Goal: Transaction & Acquisition: Obtain resource

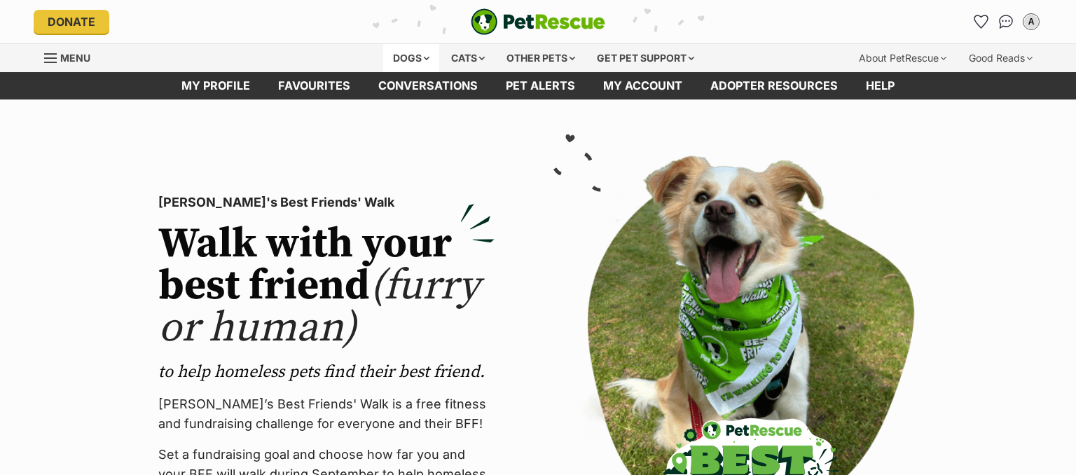
click at [423, 57] on div "Dogs" at bounding box center [411, 58] width 56 height 28
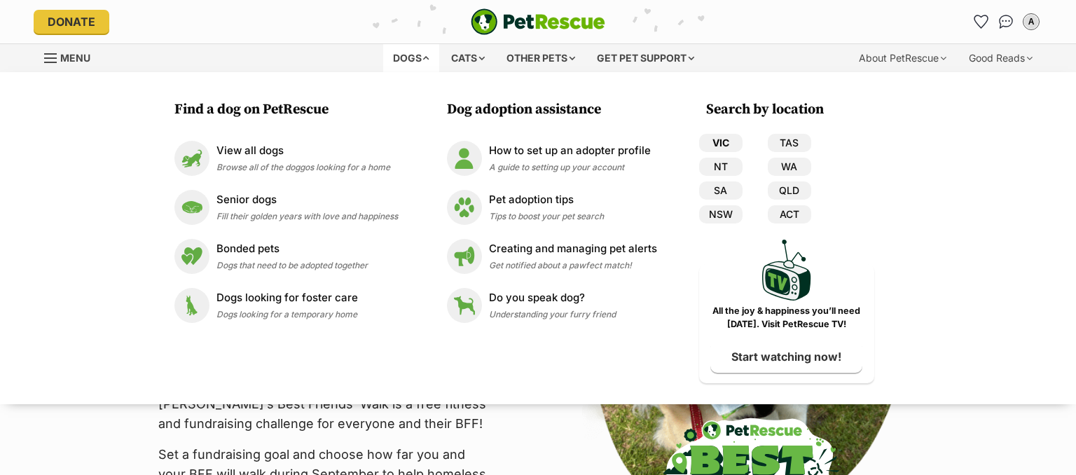
click at [722, 144] on link "VIC" at bounding box center [720, 143] width 43 height 18
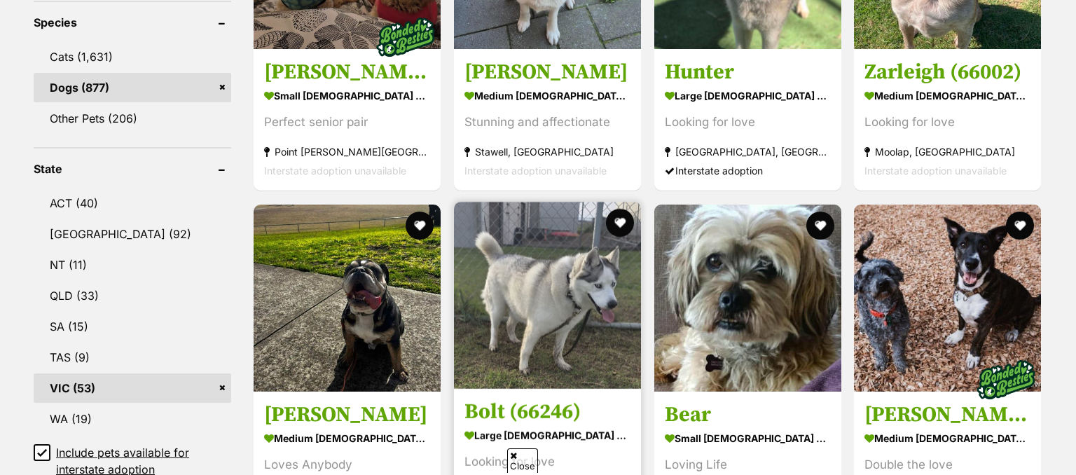
scroll to position [221, 0]
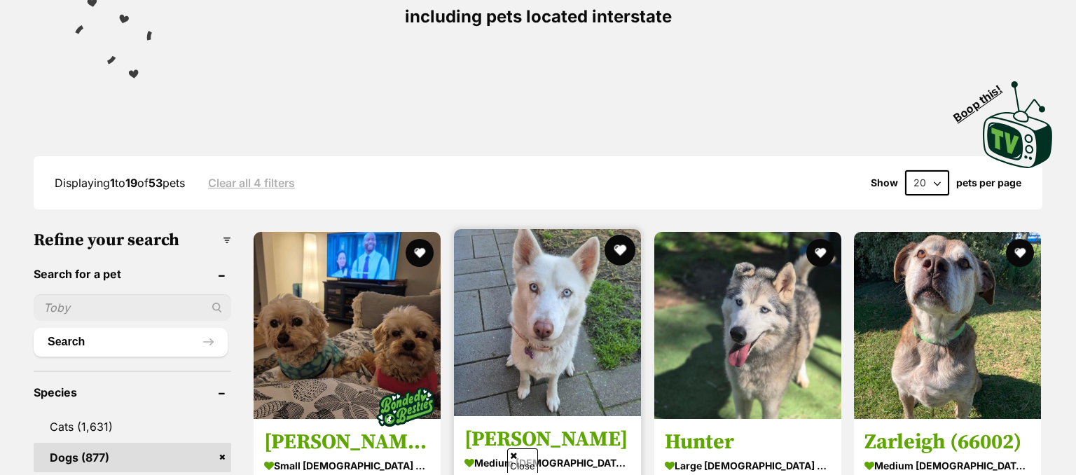
click at [615, 244] on button "favourite" at bounding box center [620, 250] width 31 height 31
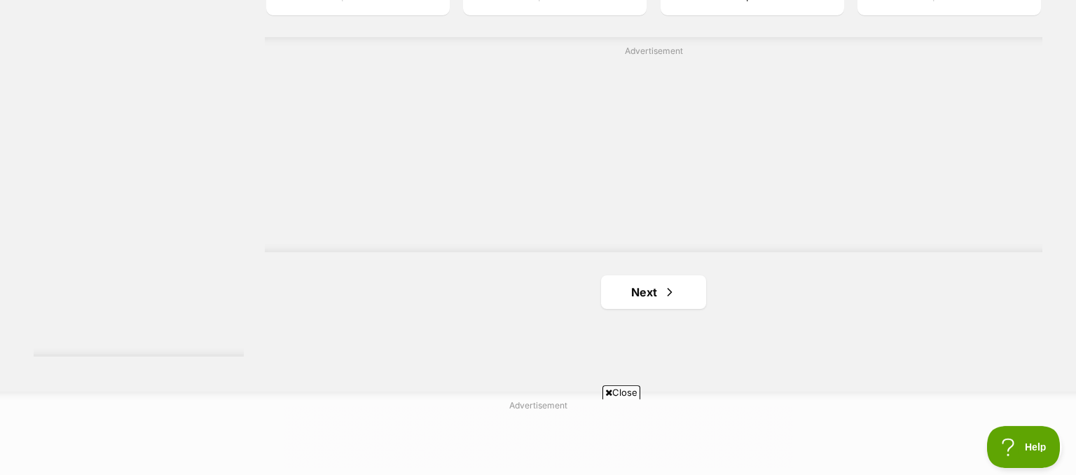
scroll to position [2590, 0]
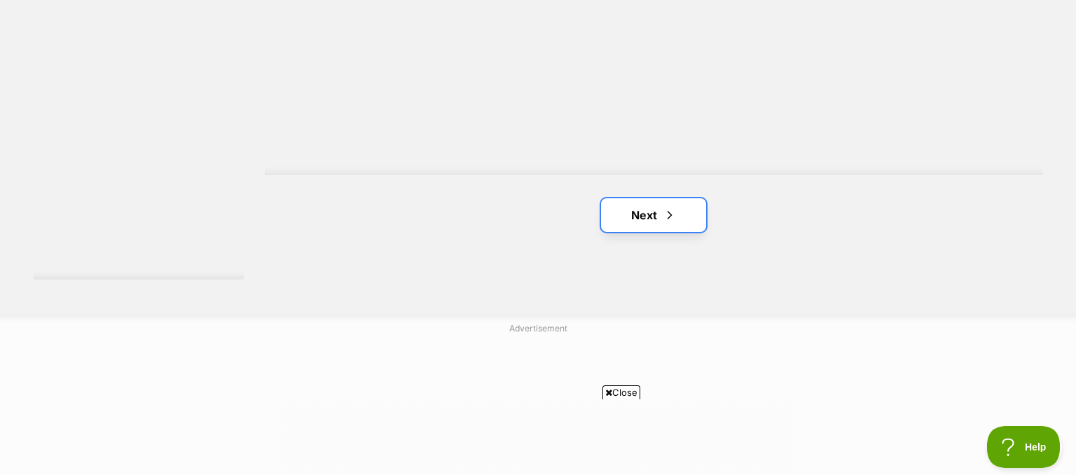
click at [640, 227] on link "Next" at bounding box center [653, 215] width 105 height 34
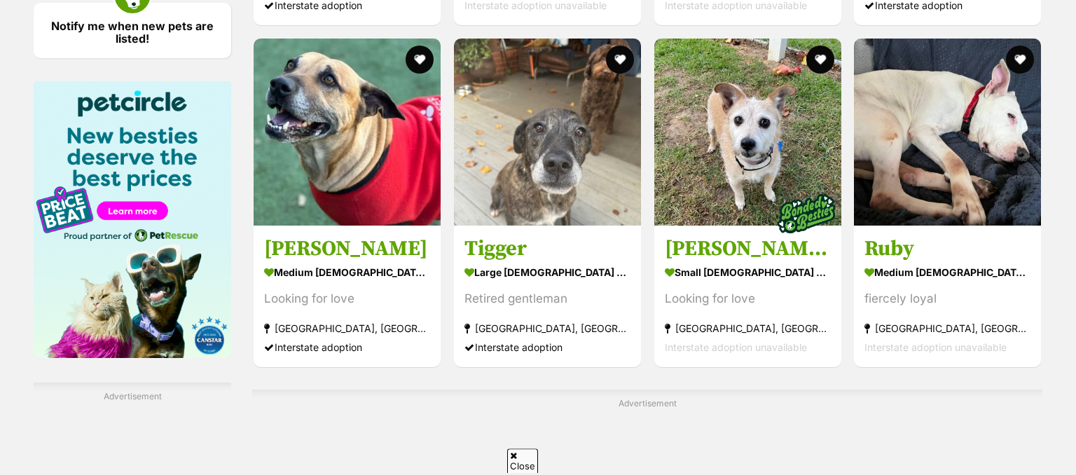
scroll to position [2071, 0]
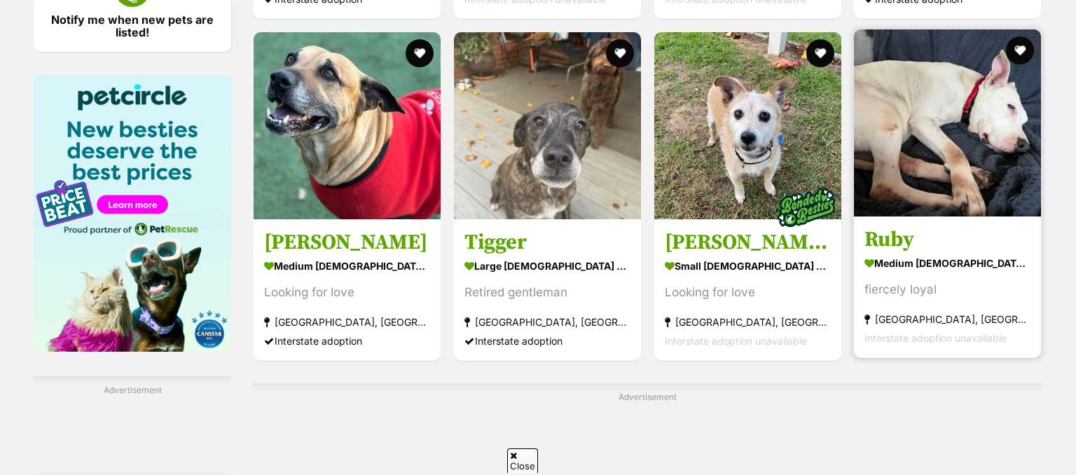
click at [883, 235] on h3 "Ruby" at bounding box center [948, 239] width 166 height 27
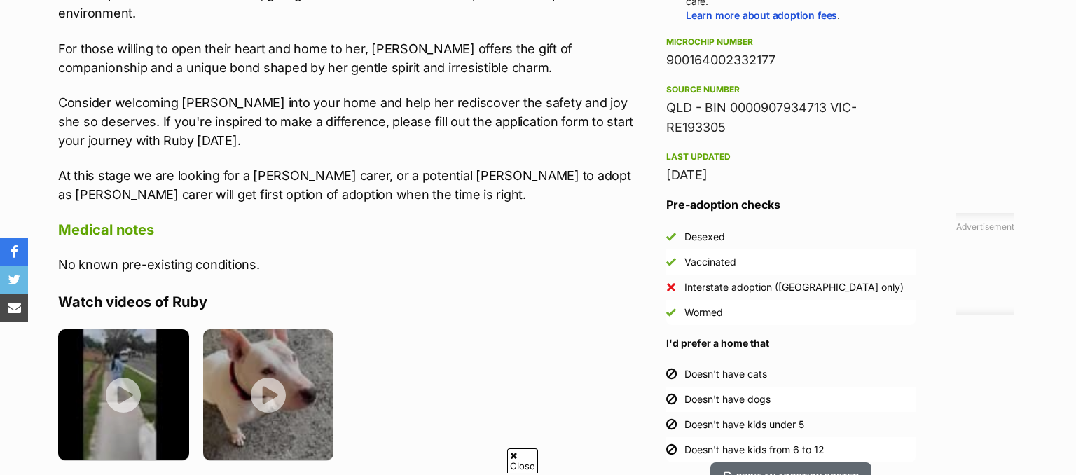
scroll to position [814, 0]
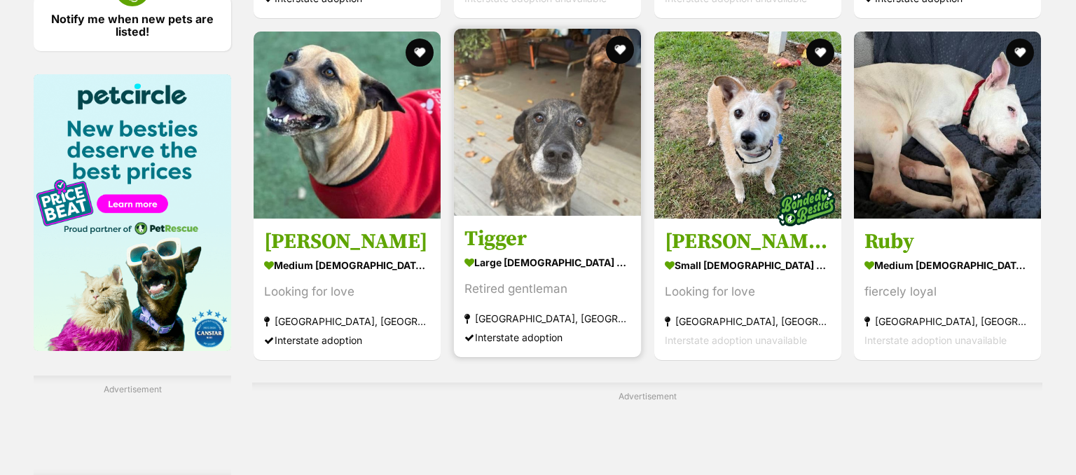
scroll to position [2294, 0]
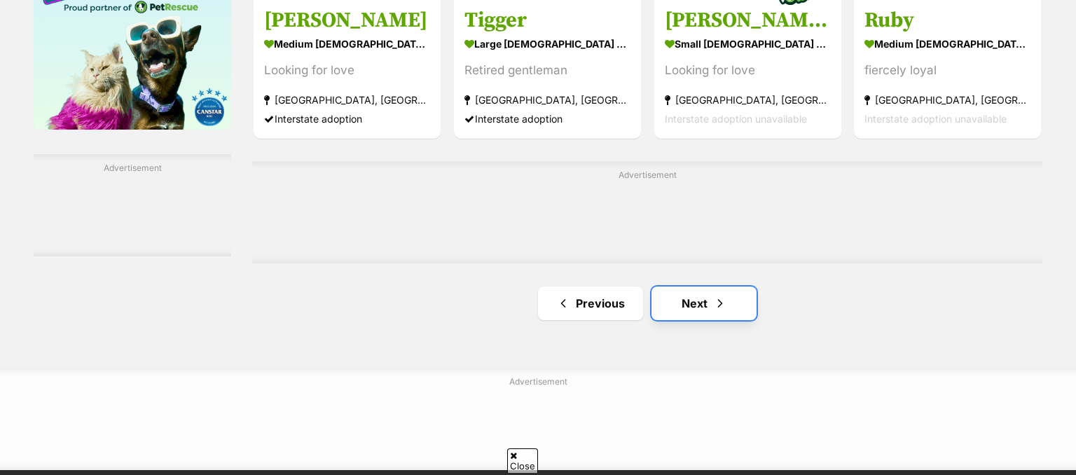
click at [688, 303] on link "Next" at bounding box center [704, 304] width 105 height 34
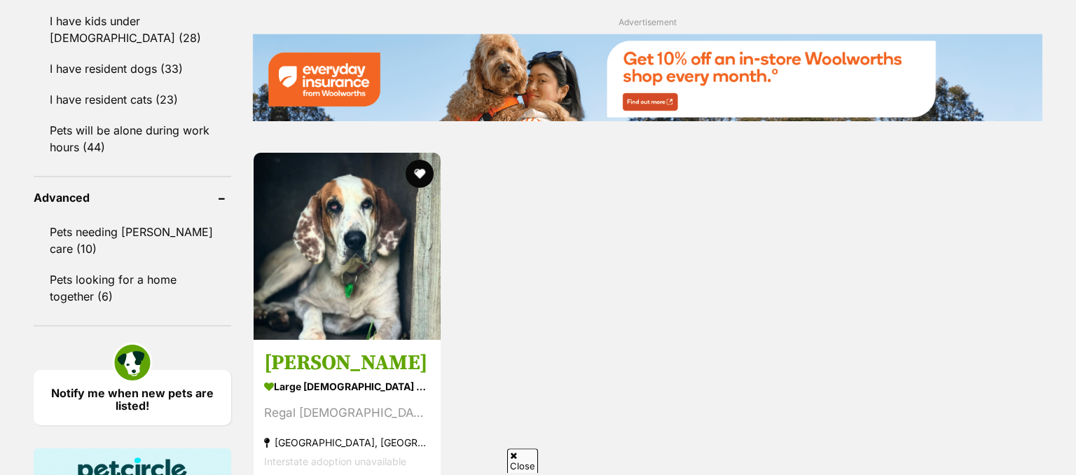
scroll to position [1776, 0]
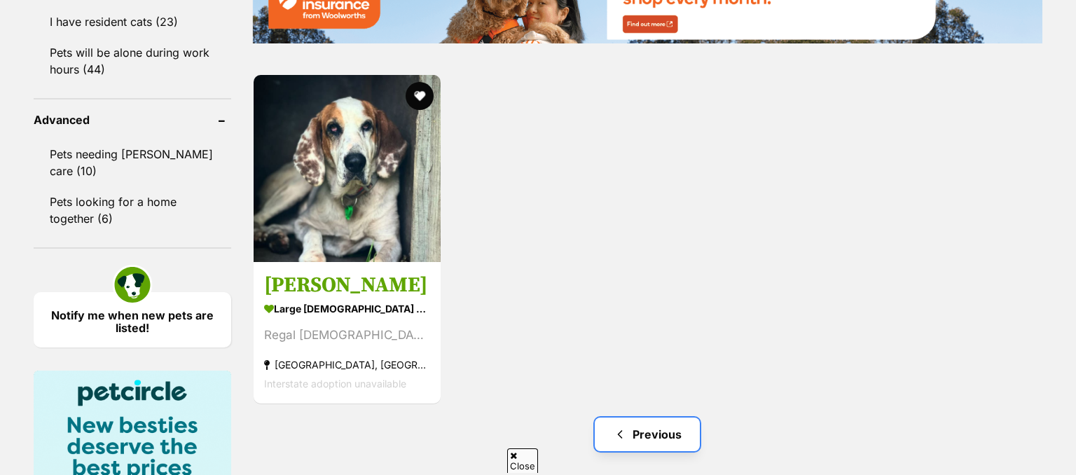
click at [651, 432] on link "Previous" at bounding box center [647, 435] width 105 height 34
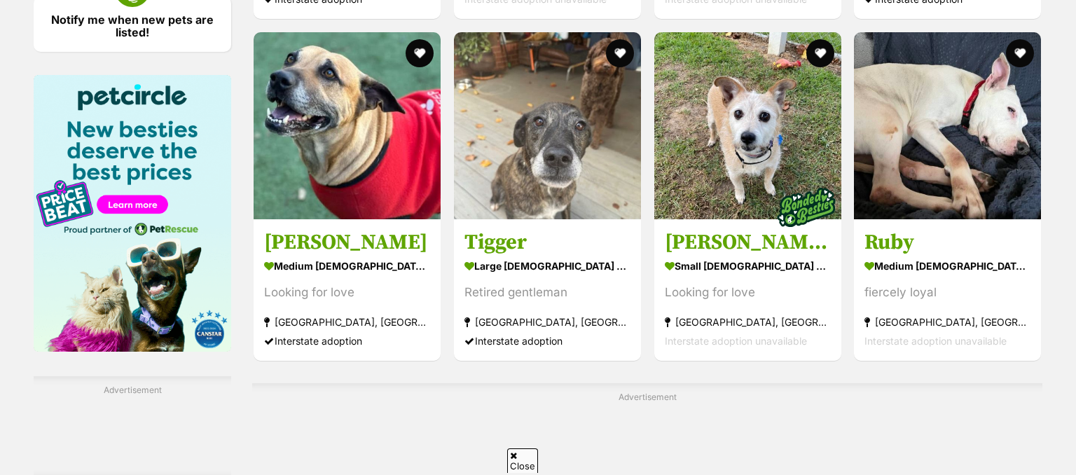
scroll to position [2368, 0]
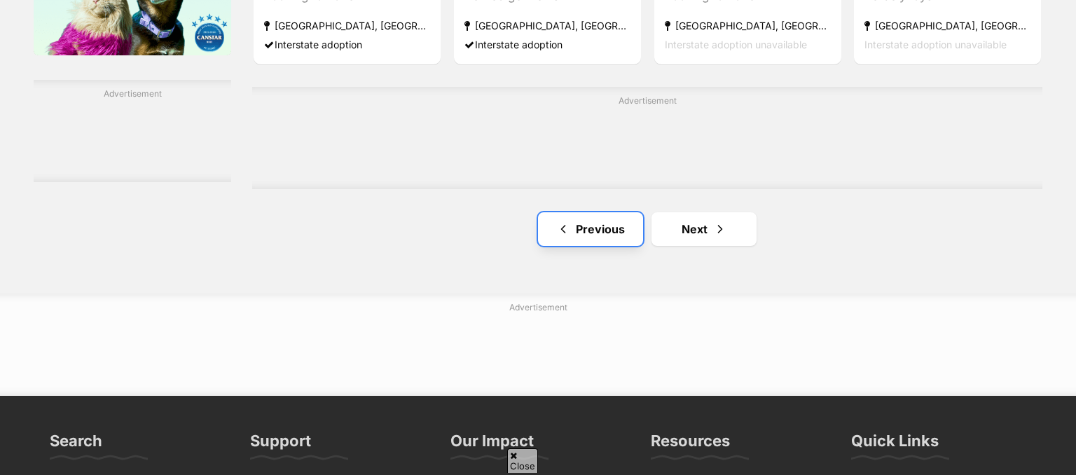
click at [607, 233] on link "Previous" at bounding box center [590, 229] width 105 height 34
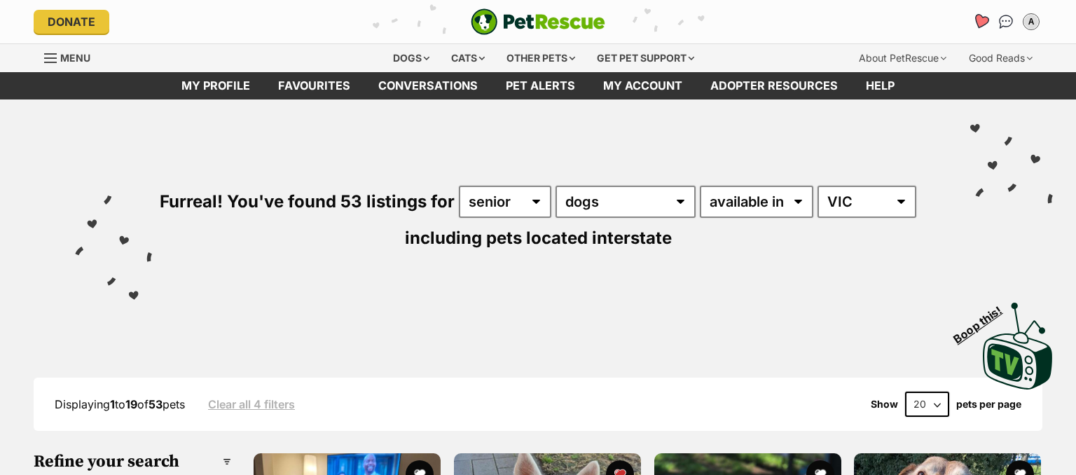
click at [985, 19] on icon "Favourites" at bounding box center [981, 21] width 17 height 16
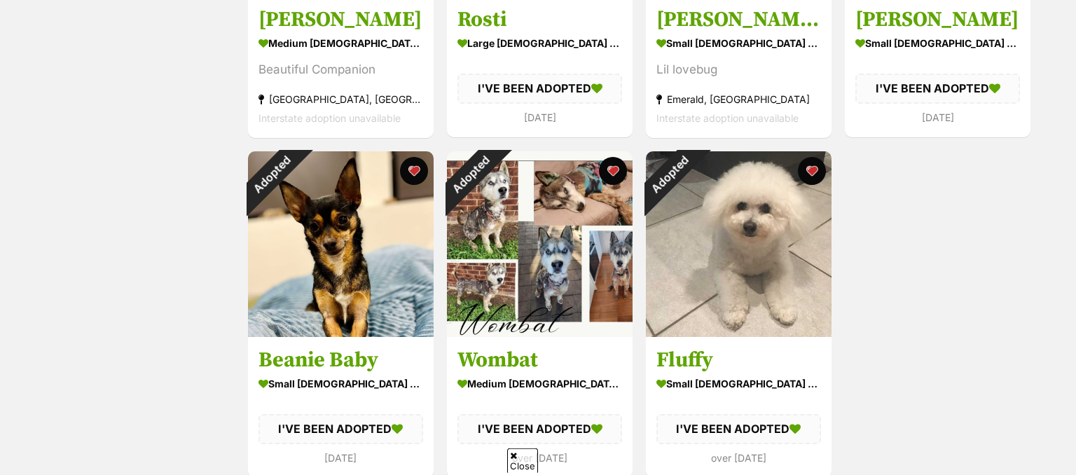
scroll to position [1184, 0]
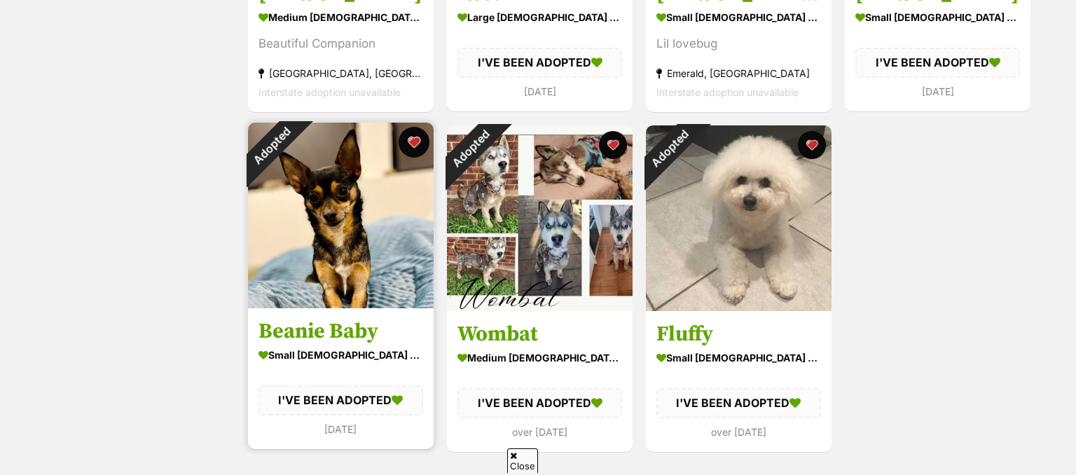
click at [409, 139] on button "favourite" at bounding box center [414, 142] width 31 height 31
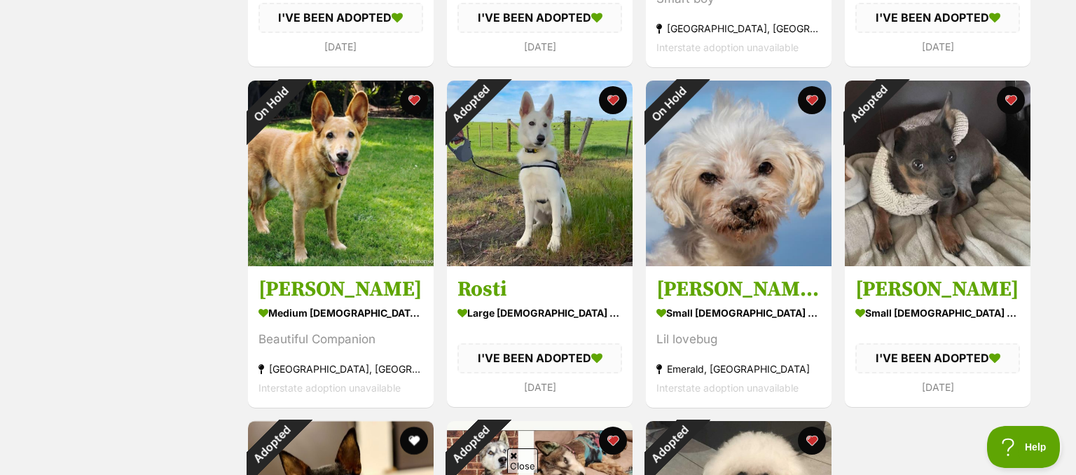
scroll to position [0, 0]
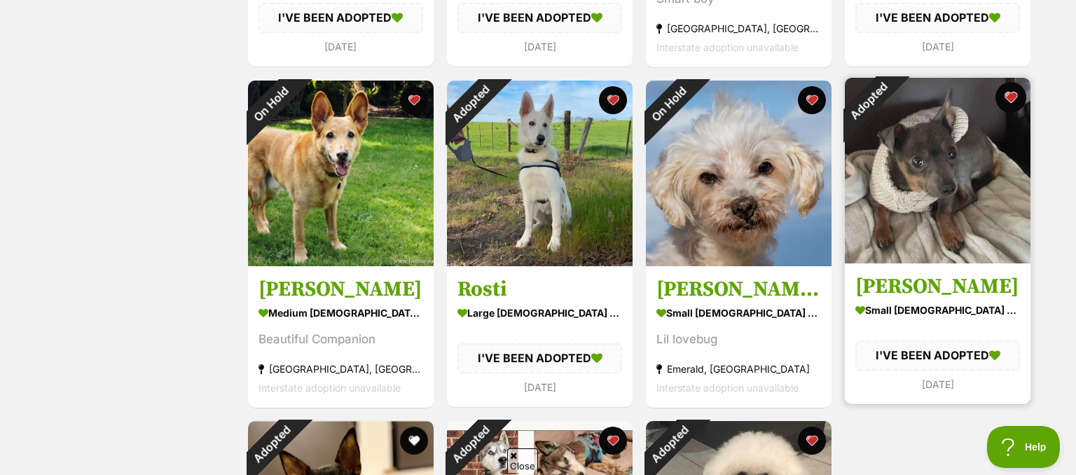
click at [1010, 93] on button "favourite" at bounding box center [1011, 97] width 31 height 31
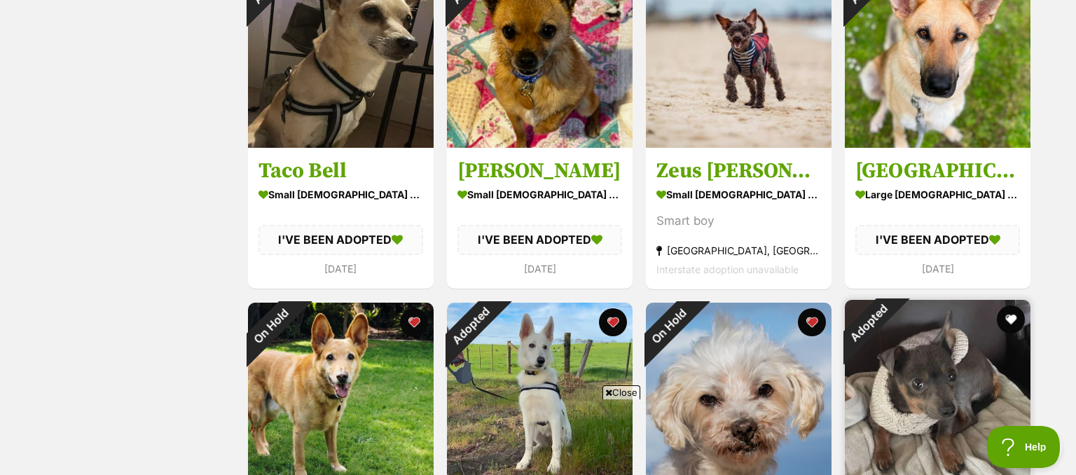
scroll to position [518, 0]
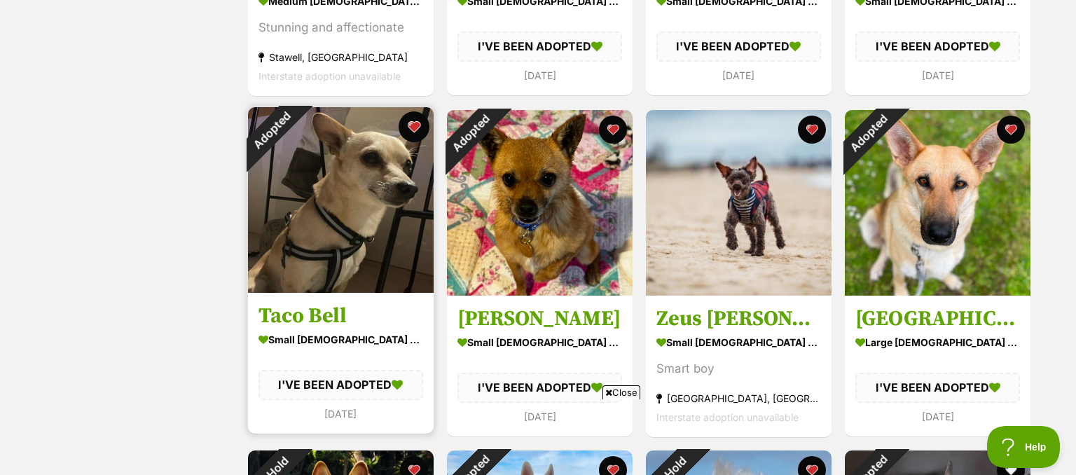
click at [411, 123] on button "favourite" at bounding box center [414, 126] width 31 height 31
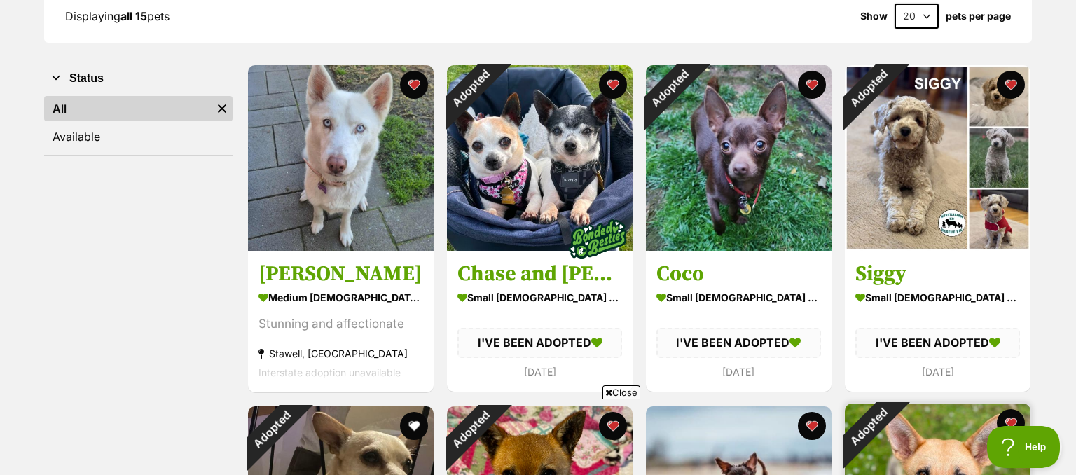
scroll to position [591, 0]
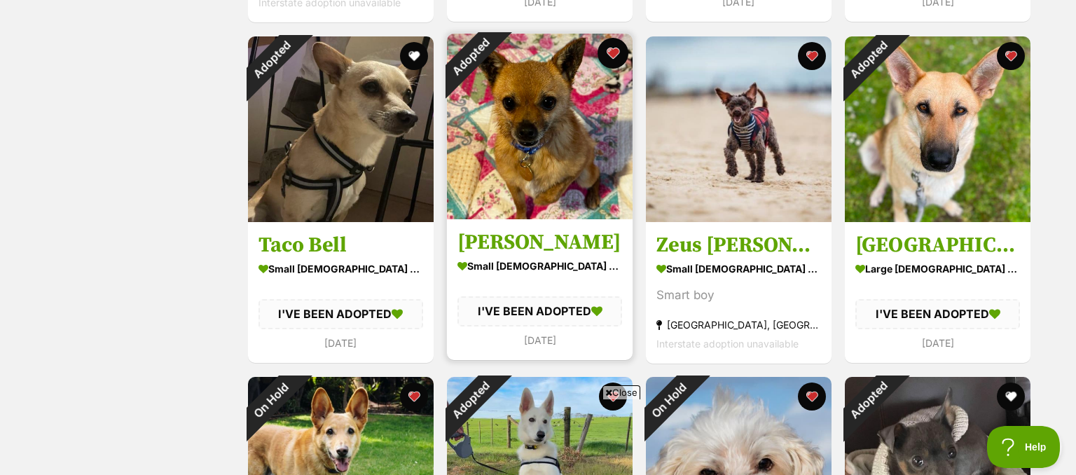
click at [615, 53] on button "favourite" at bounding box center [613, 53] width 31 height 31
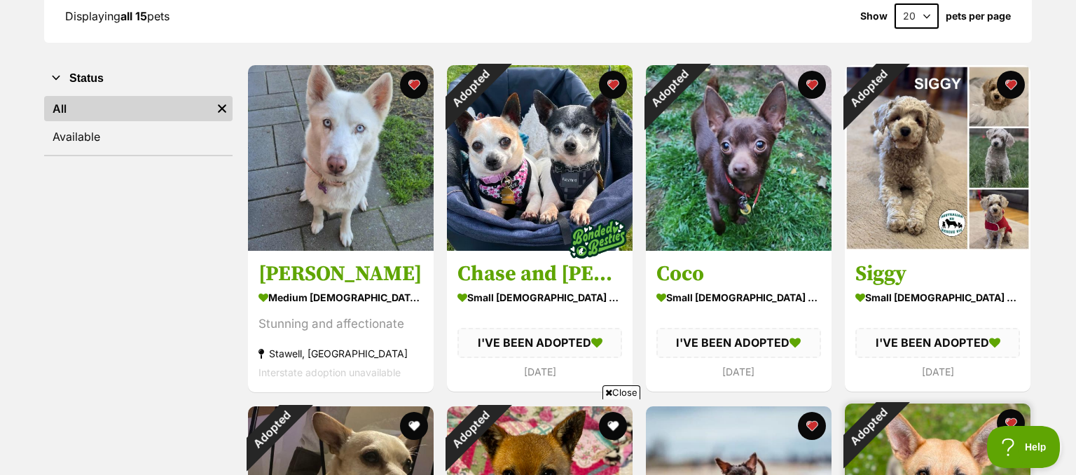
scroll to position [0, 0]
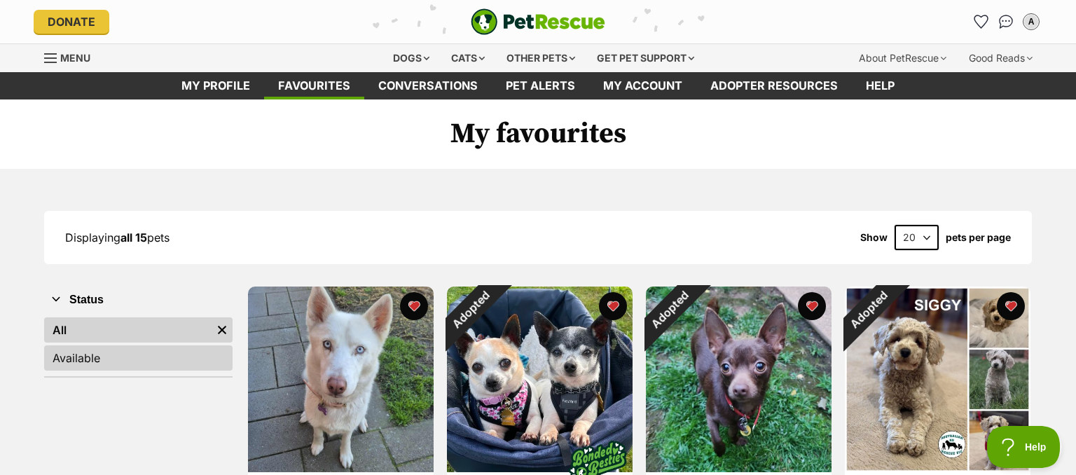
click at [65, 362] on link "Available" at bounding box center [138, 357] width 189 height 25
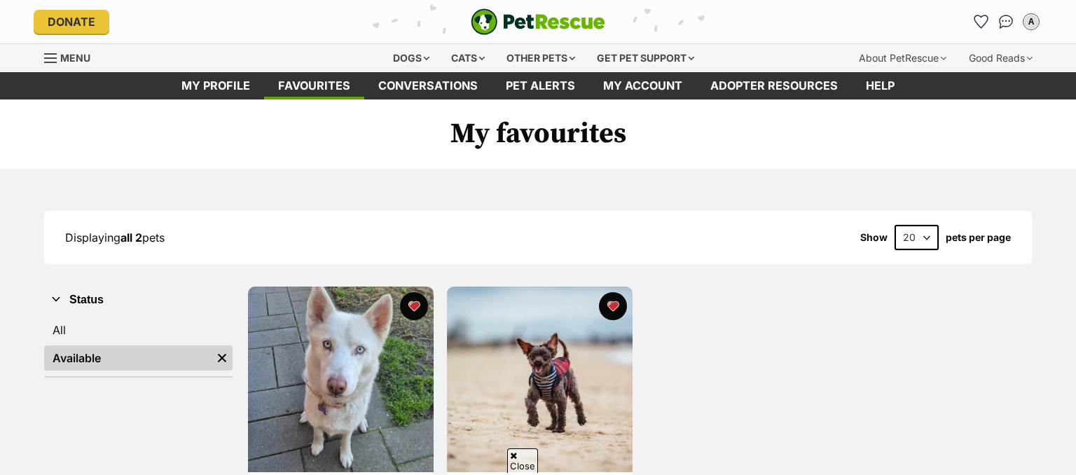
scroll to position [221, 0]
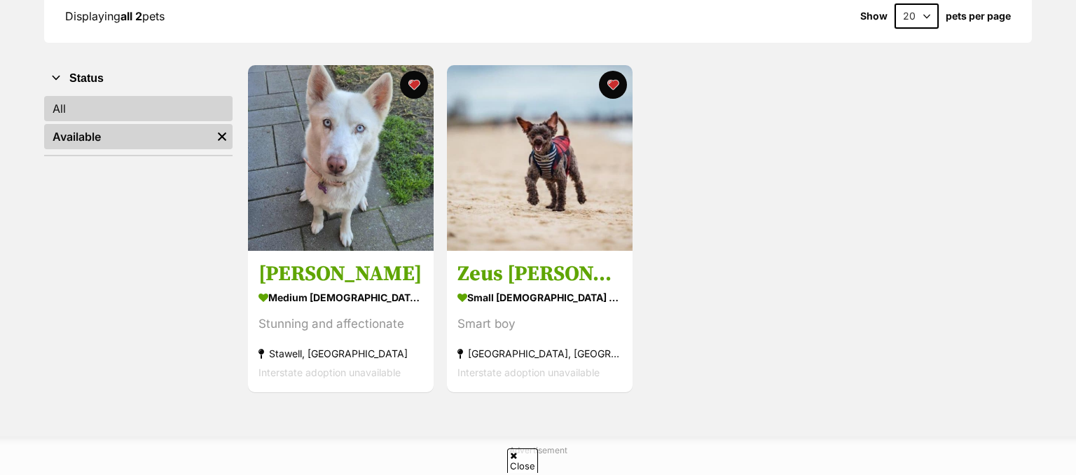
click at [71, 111] on link "All" at bounding box center [138, 108] width 189 height 25
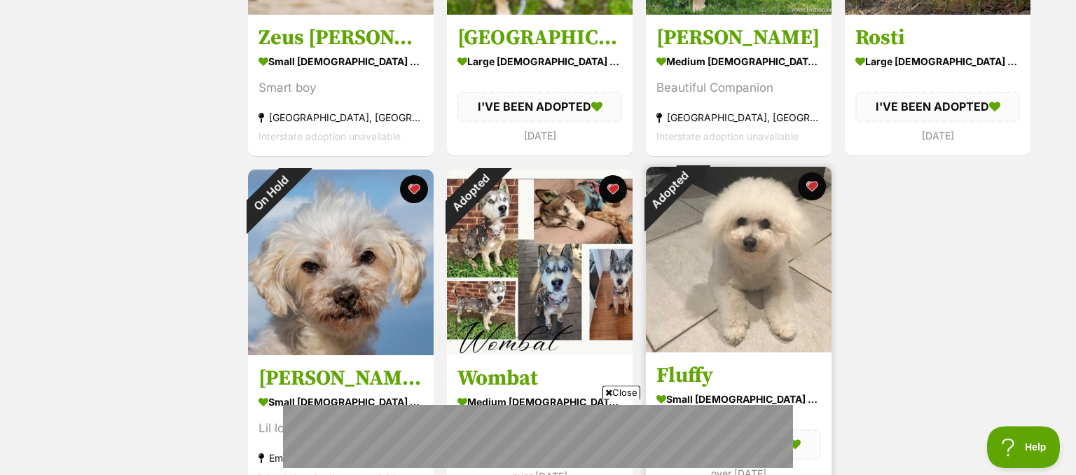
scroll to position [888, 0]
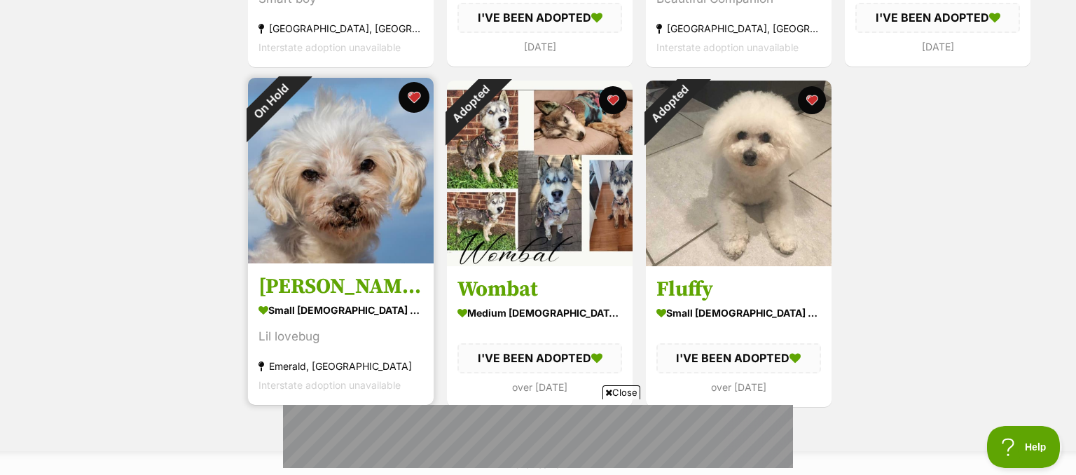
click at [411, 100] on button "favourite" at bounding box center [414, 97] width 31 height 31
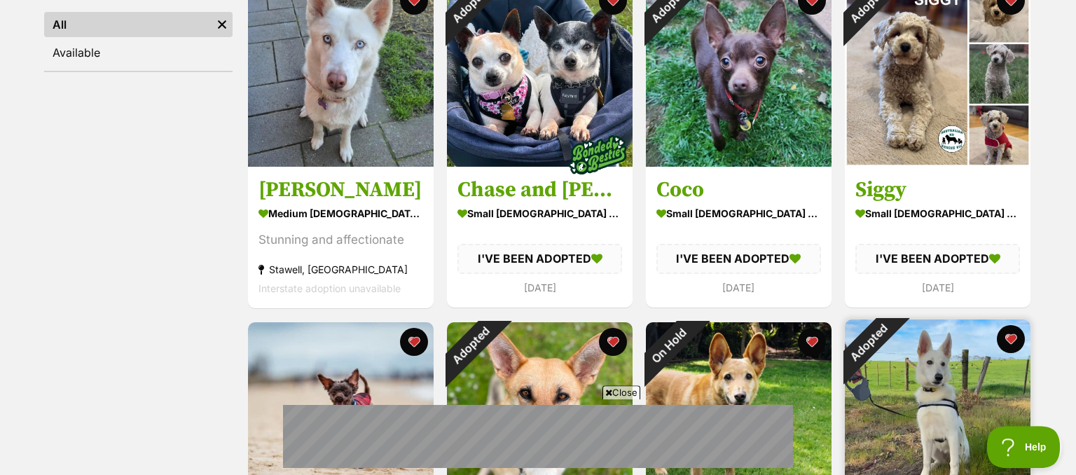
scroll to position [221, 0]
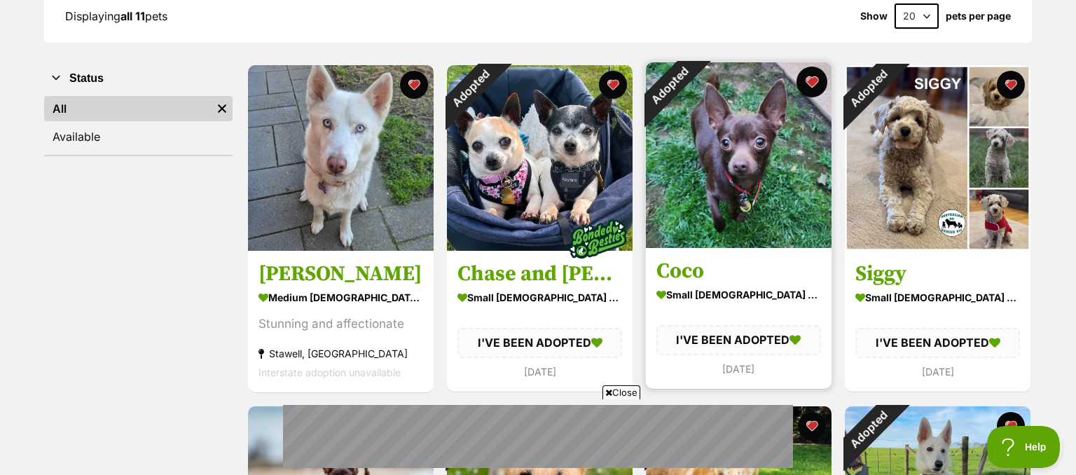
click at [812, 78] on button "favourite" at bounding box center [812, 82] width 31 height 31
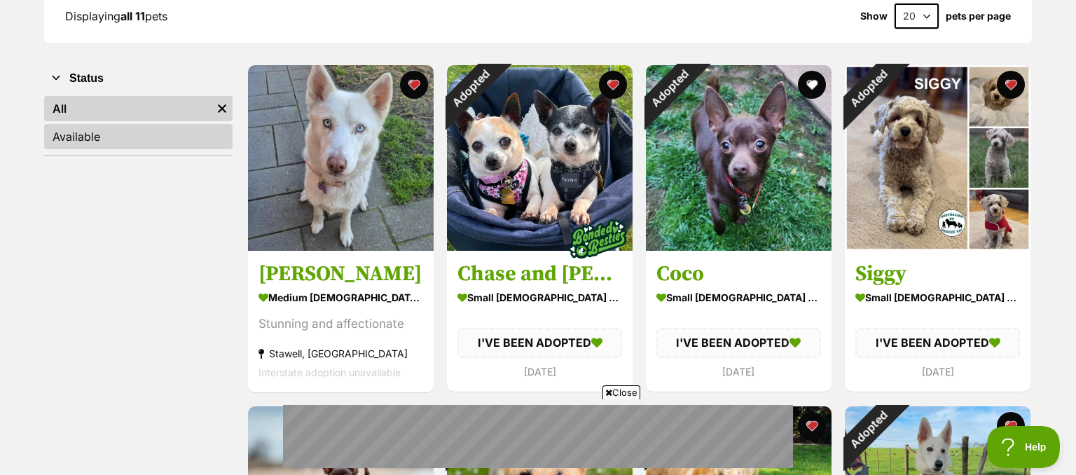
click at [82, 136] on link "Available" at bounding box center [138, 136] width 189 height 25
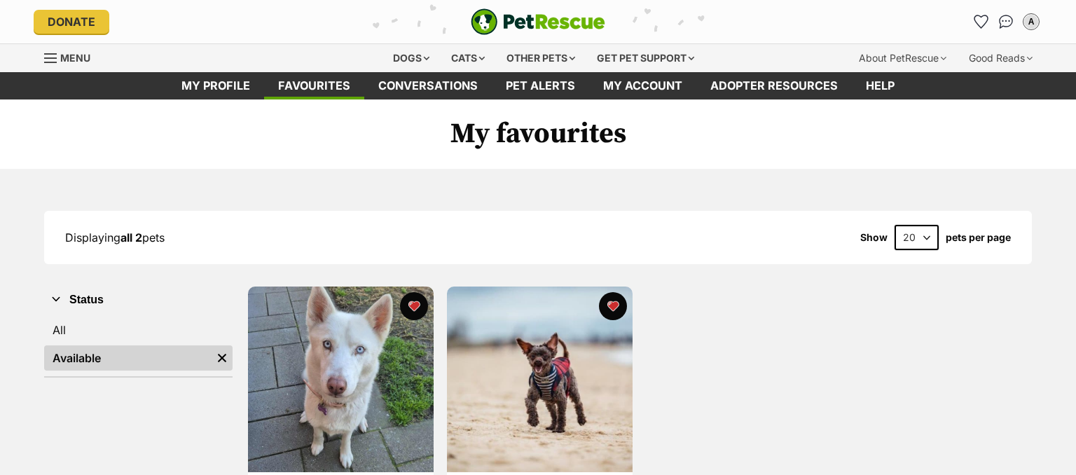
click at [71, 334] on link "All" at bounding box center [138, 329] width 189 height 25
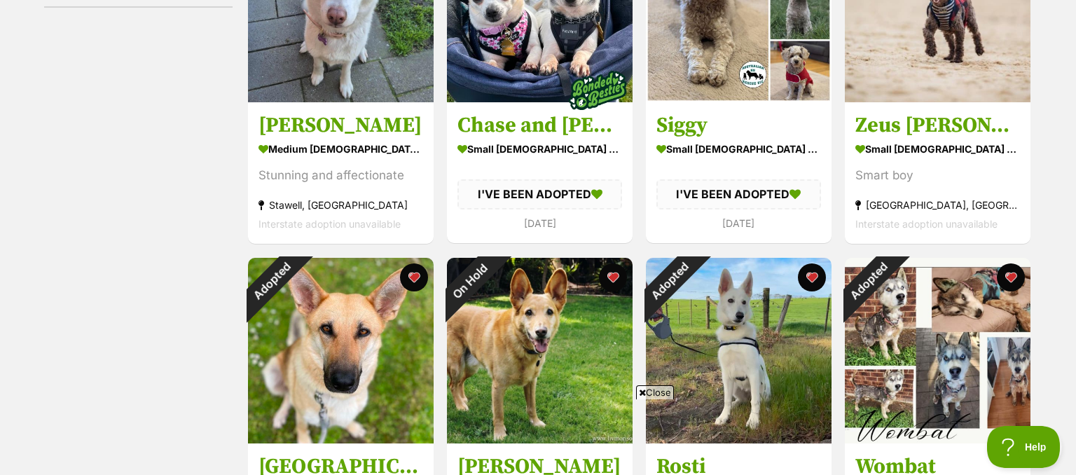
scroll to position [444, 0]
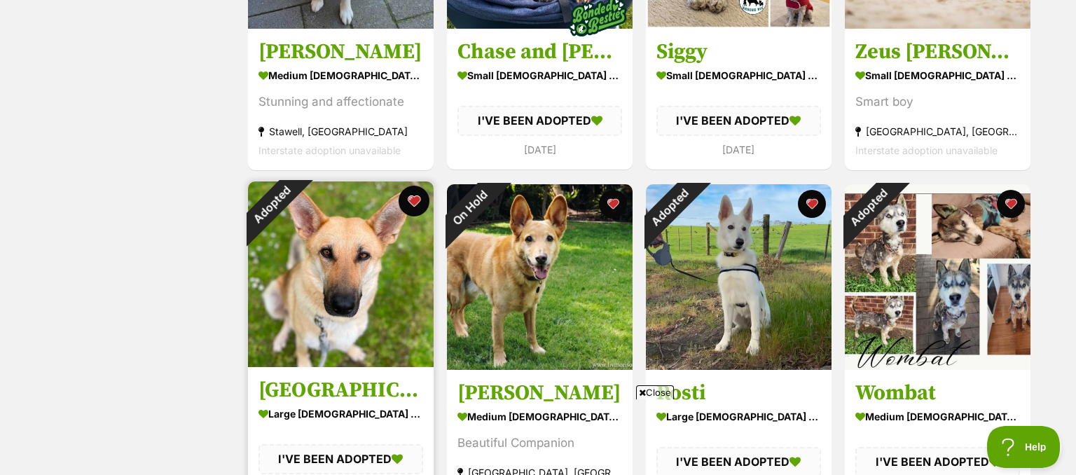
click at [409, 200] on button "favourite" at bounding box center [414, 201] width 31 height 31
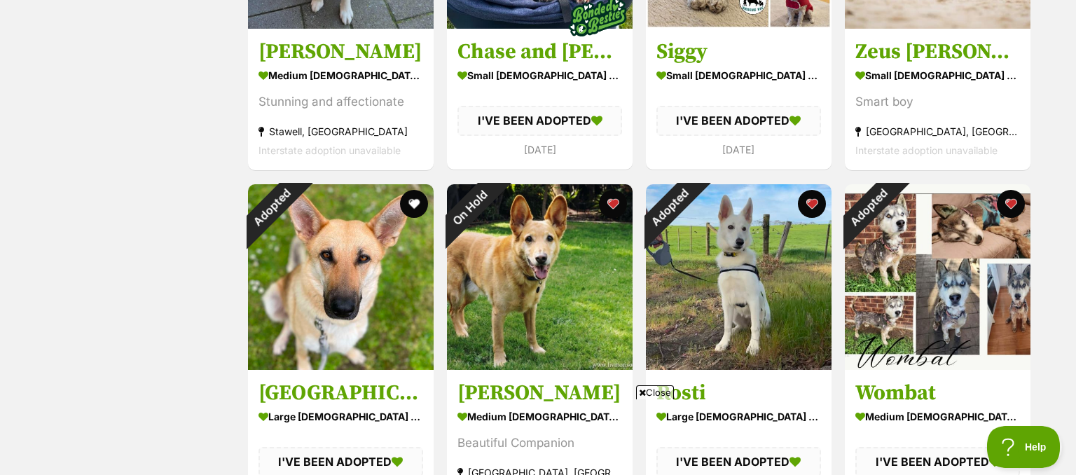
scroll to position [74, 0]
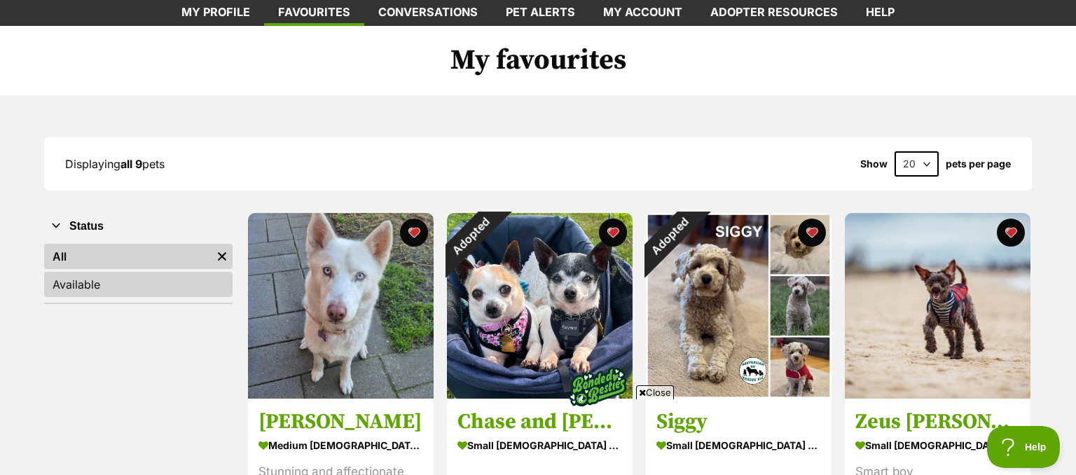
click at [97, 289] on link "Available" at bounding box center [138, 284] width 189 height 25
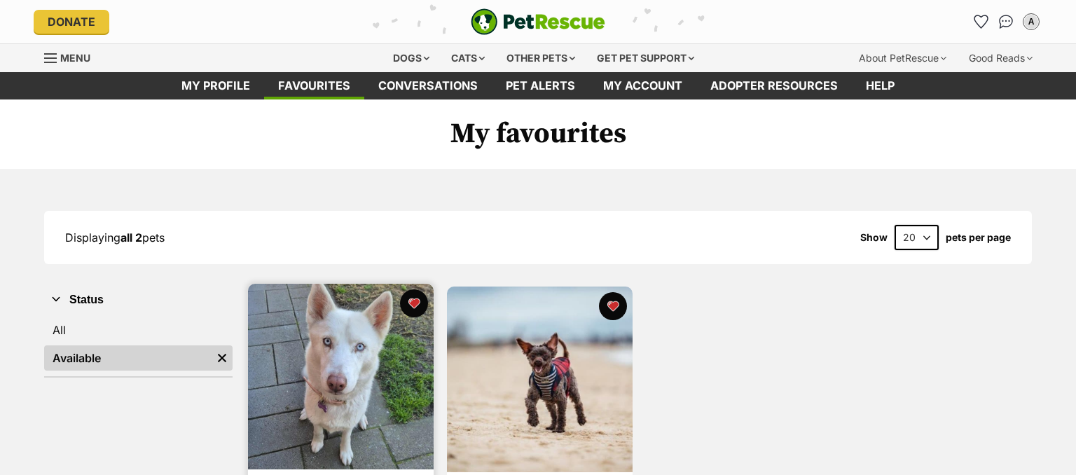
click at [328, 366] on img at bounding box center [341, 377] width 186 height 186
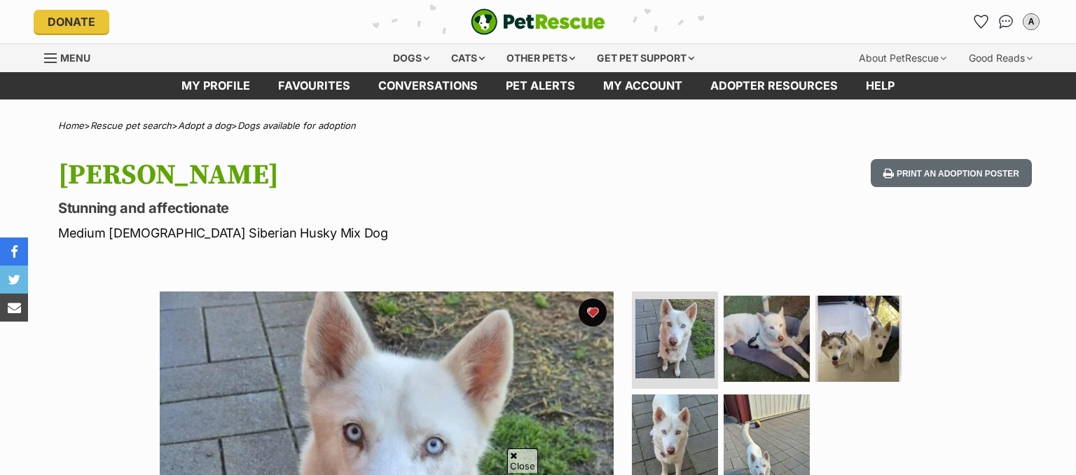
scroll to position [221, 0]
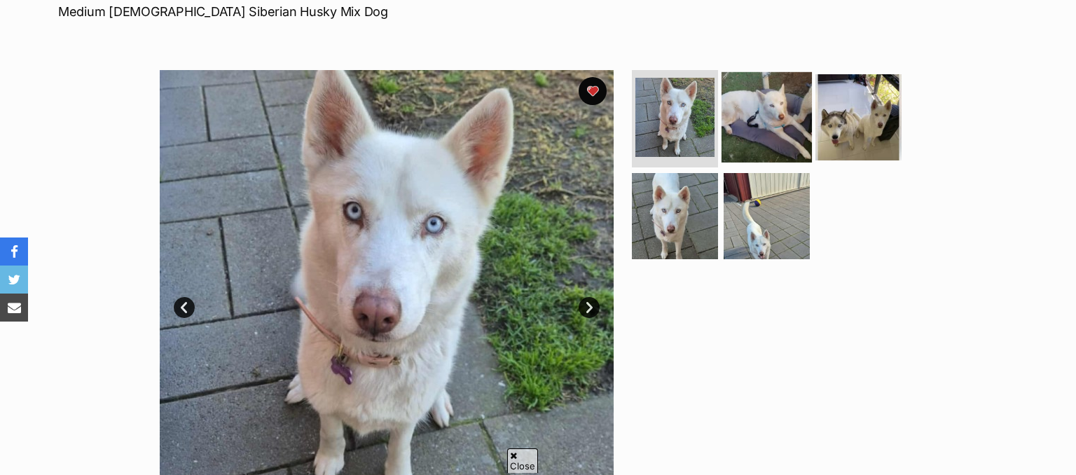
click at [748, 119] on img at bounding box center [767, 116] width 90 height 90
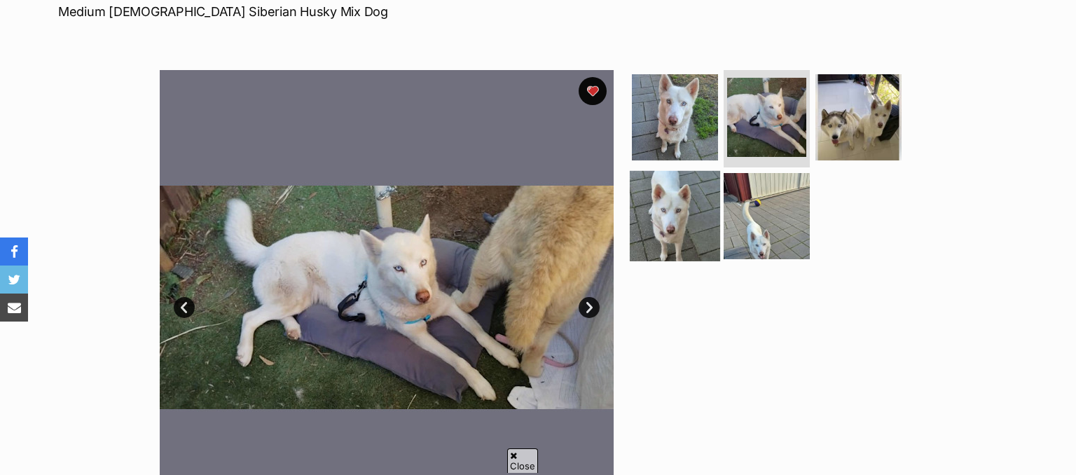
click at [678, 200] on img at bounding box center [675, 216] width 90 height 90
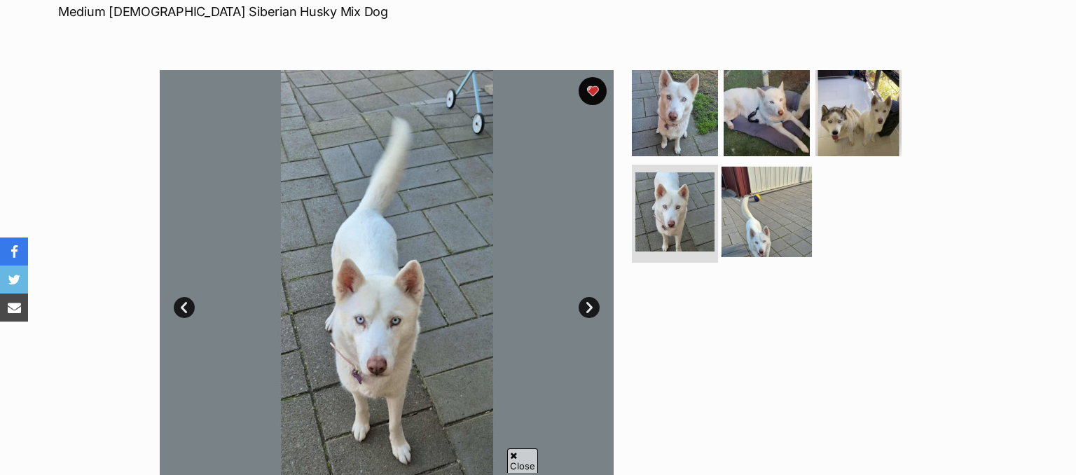
click at [742, 207] on img at bounding box center [767, 212] width 90 height 90
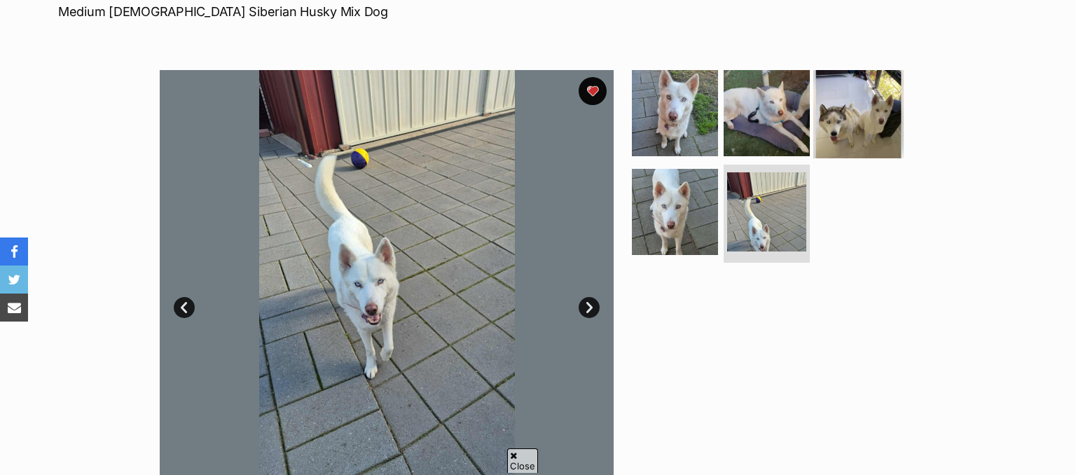
click at [849, 119] on img at bounding box center [859, 112] width 90 height 90
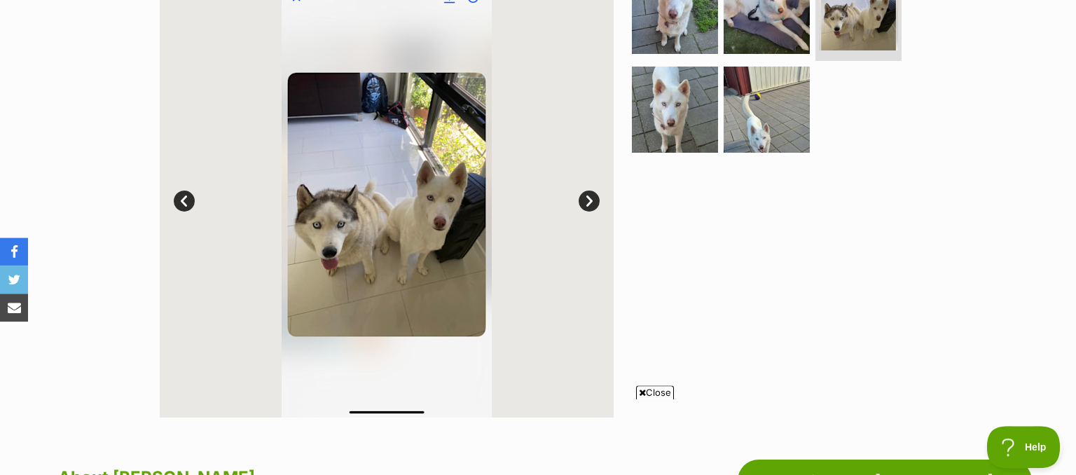
scroll to position [296, 0]
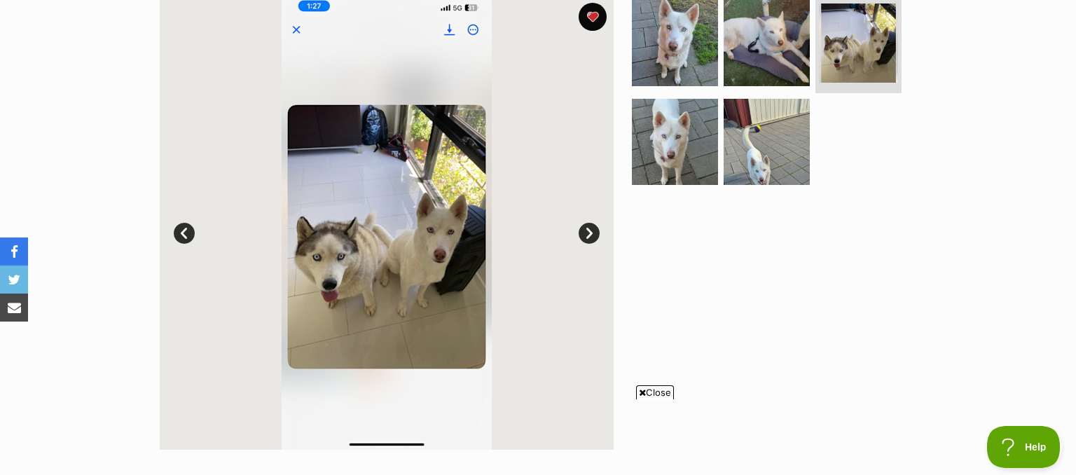
click at [587, 236] on link "Next" at bounding box center [589, 233] width 21 height 21
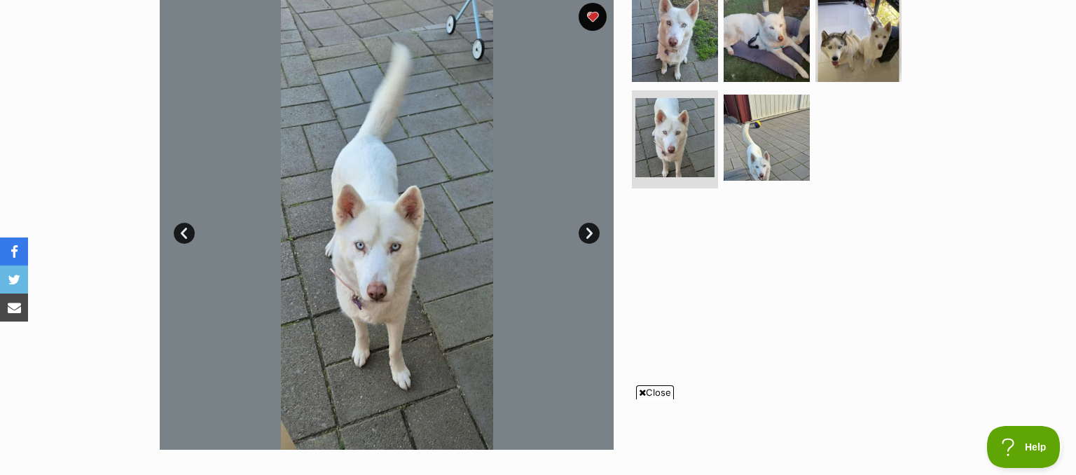
click at [587, 237] on link "Next" at bounding box center [589, 233] width 21 height 21
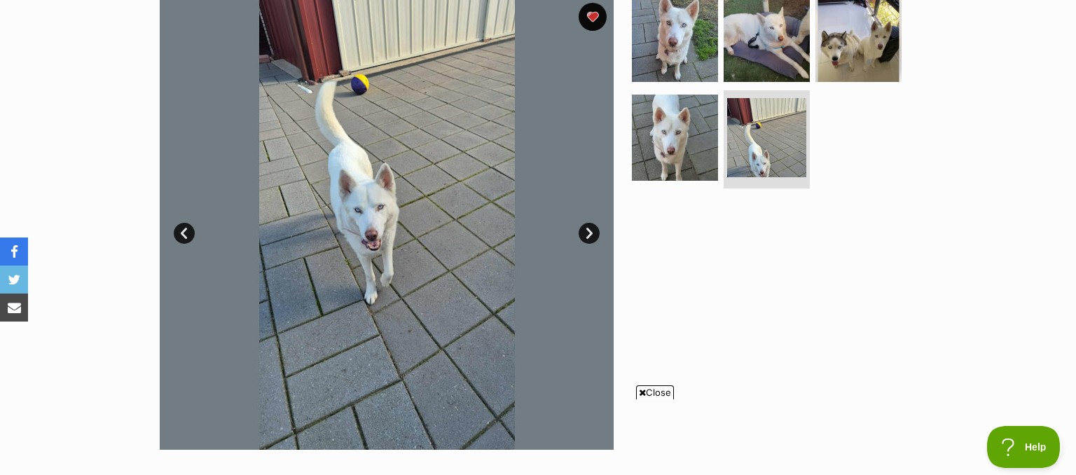
click at [587, 237] on link "Next" at bounding box center [589, 233] width 21 height 21
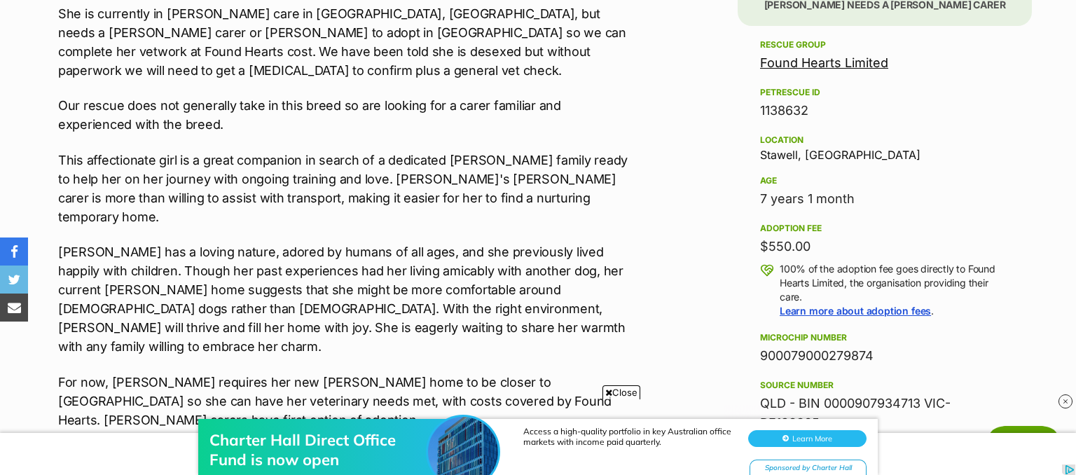
scroll to position [0, 0]
click at [806, 68] on link "Found Hearts Limited" at bounding box center [824, 62] width 128 height 15
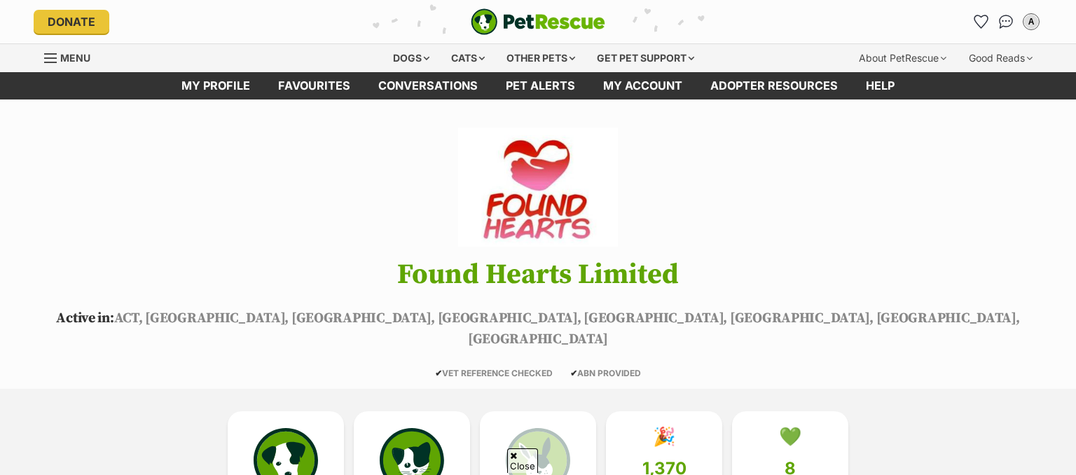
scroll to position [221, 0]
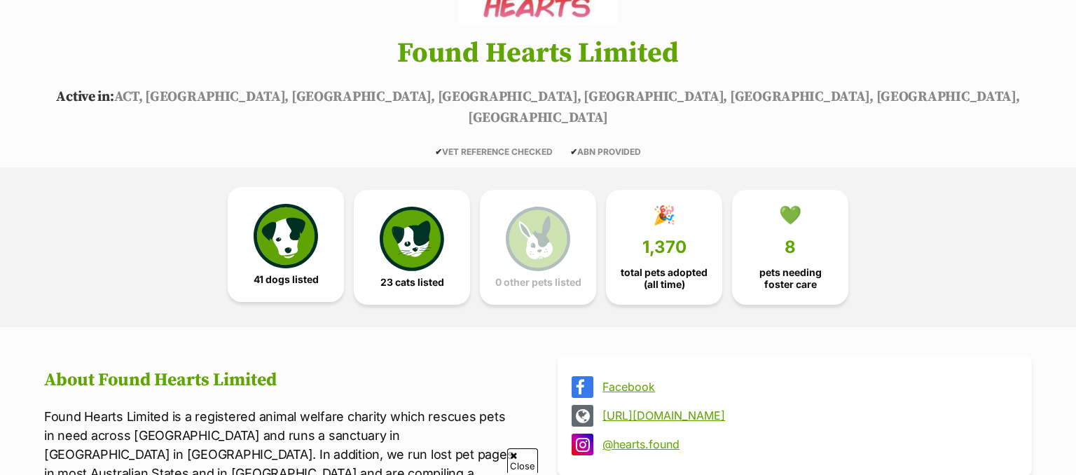
click at [308, 215] on img at bounding box center [286, 236] width 64 height 64
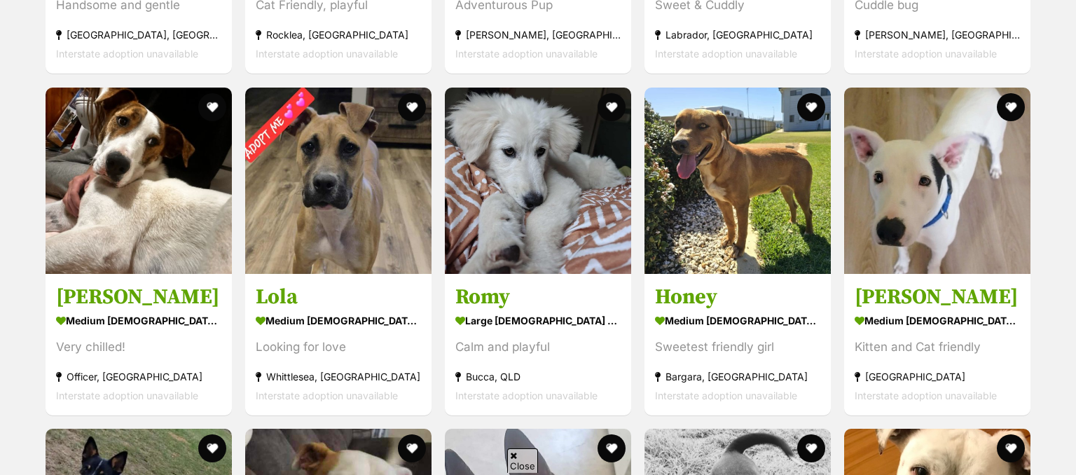
scroll to position [2291, 0]
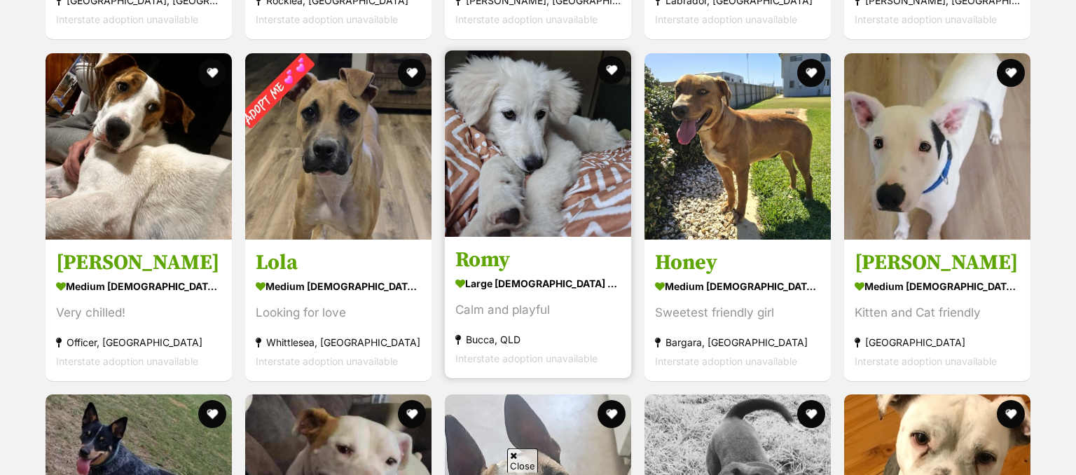
click at [502, 109] on img at bounding box center [538, 143] width 186 height 186
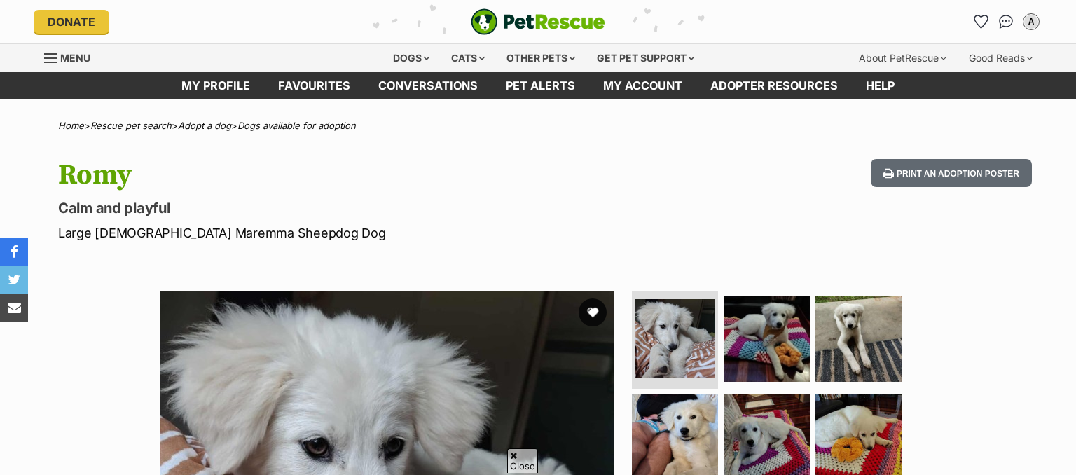
scroll to position [814, 0]
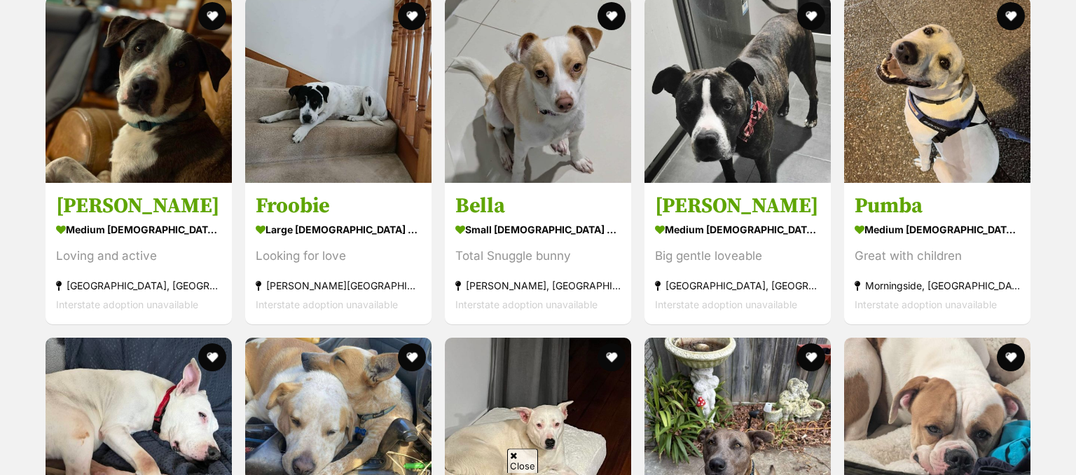
scroll to position [2957, 0]
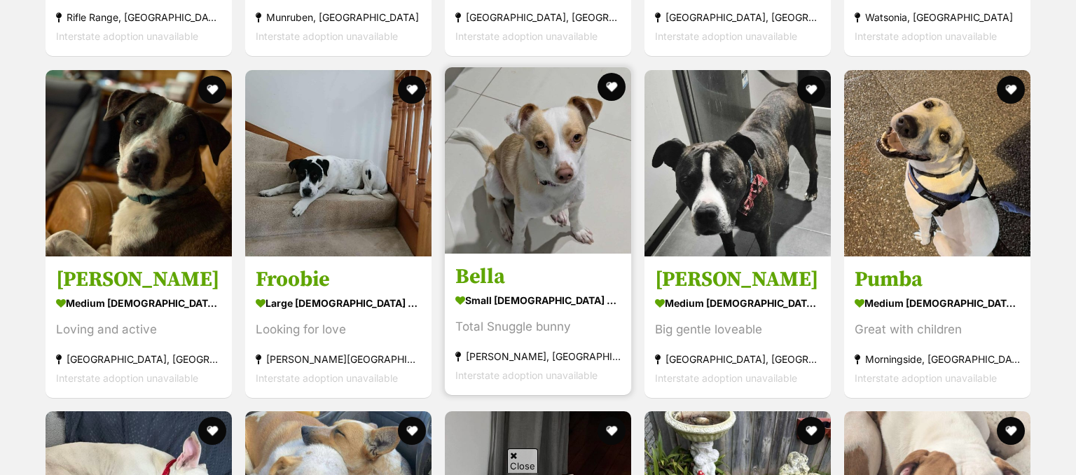
click at [520, 170] on img at bounding box center [538, 160] width 186 height 186
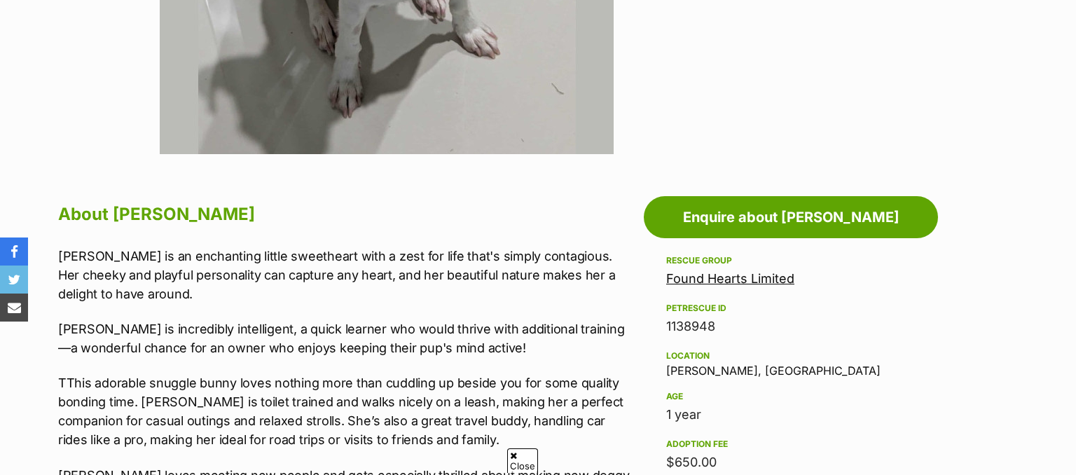
scroll to position [888, 0]
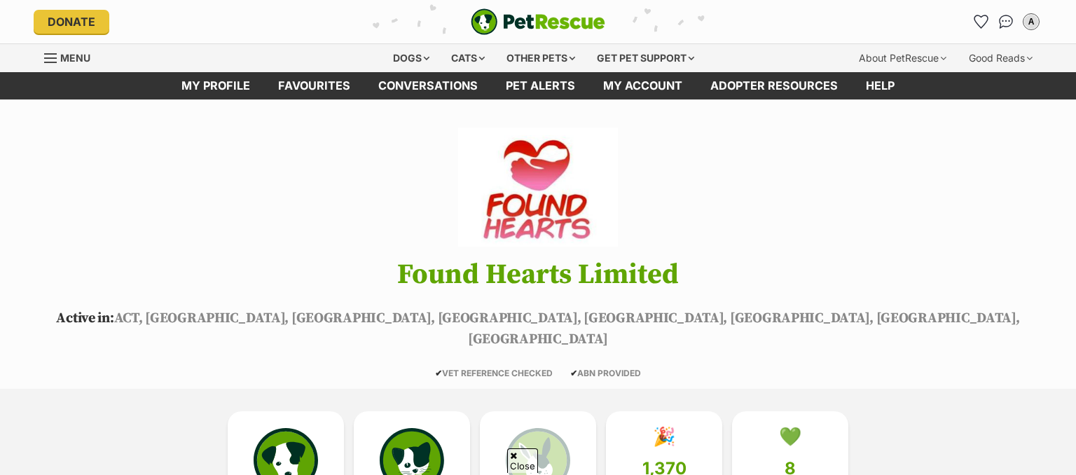
scroll to position [3179, 0]
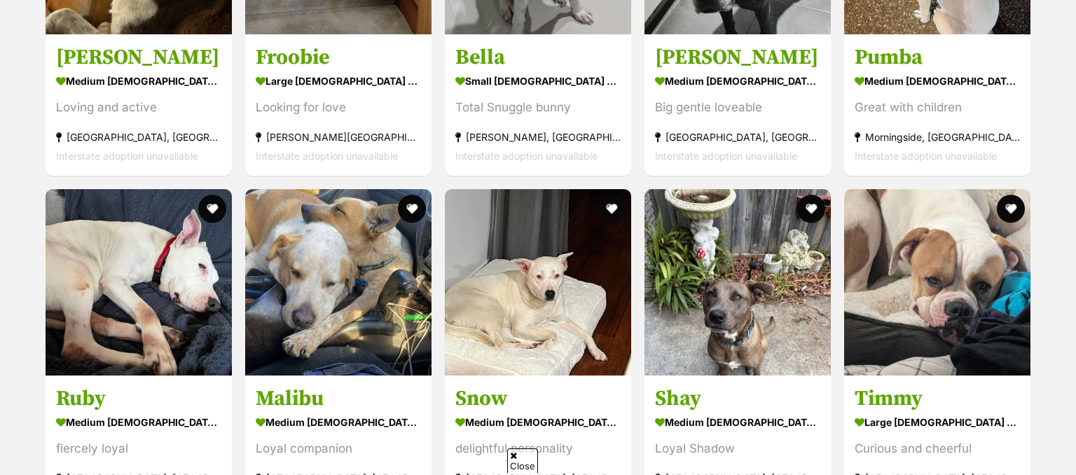
click at [531, 244] on img at bounding box center [538, 282] width 186 height 186
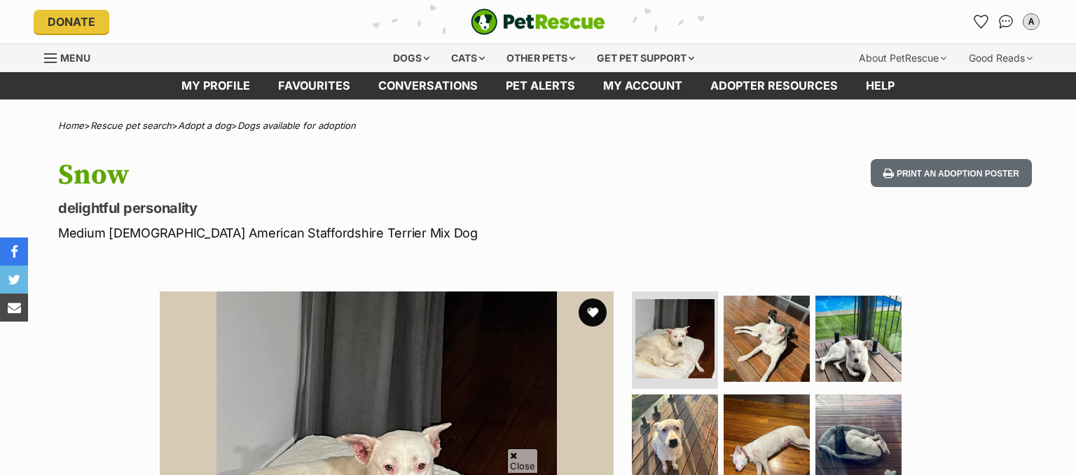
scroll to position [740, 0]
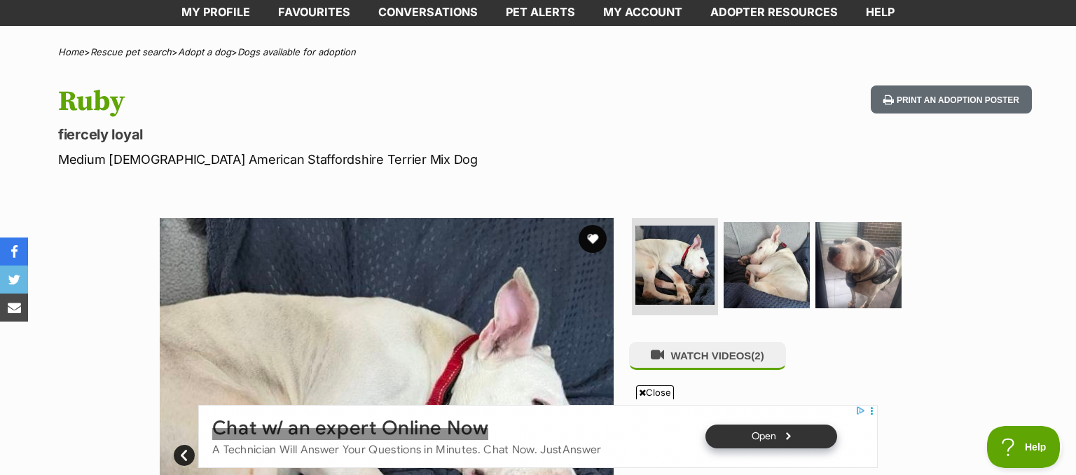
scroll to position [221, 0]
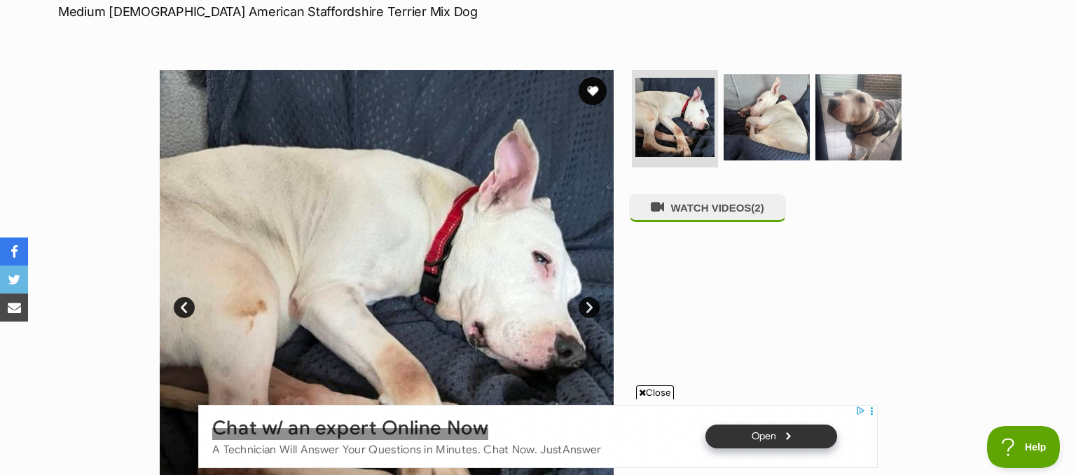
click at [591, 306] on link "Next" at bounding box center [589, 307] width 21 height 21
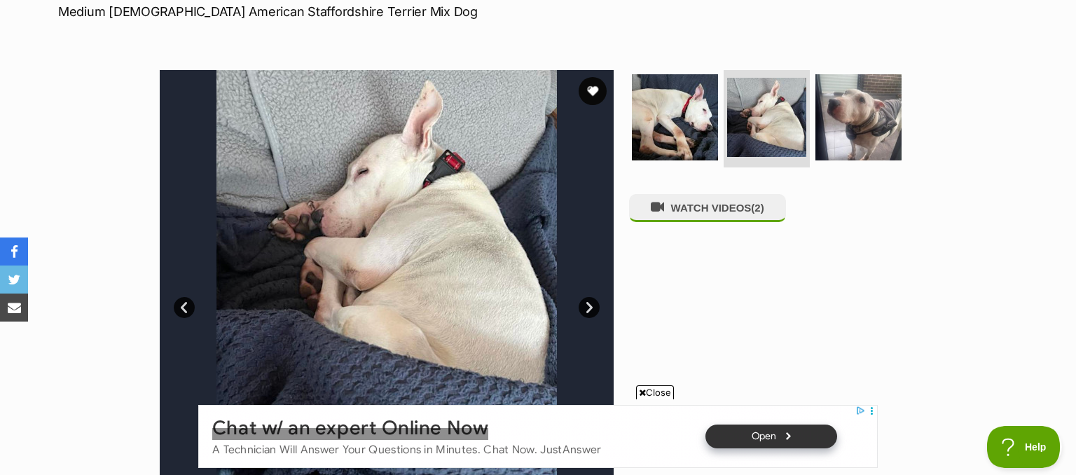
click at [591, 306] on link "Next" at bounding box center [589, 307] width 21 height 21
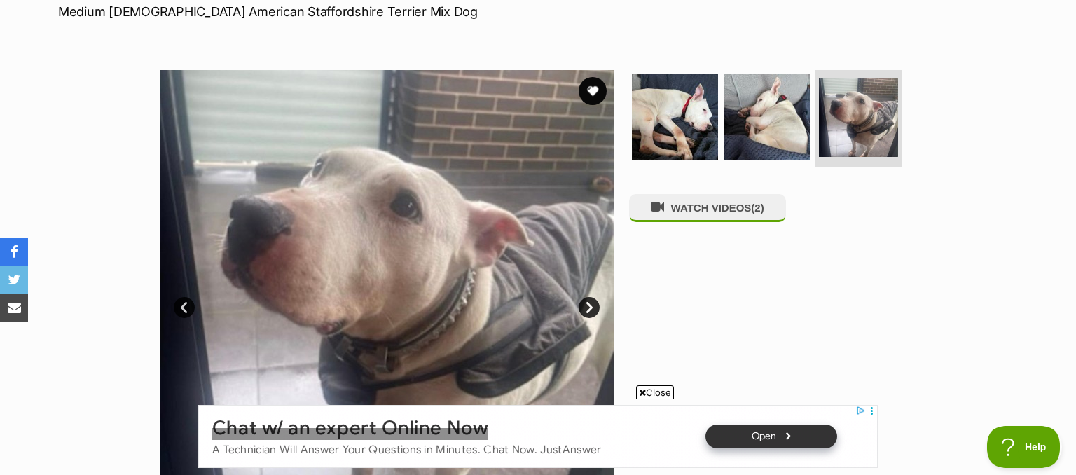
click at [591, 306] on link "Next" at bounding box center [589, 307] width 21 height 21
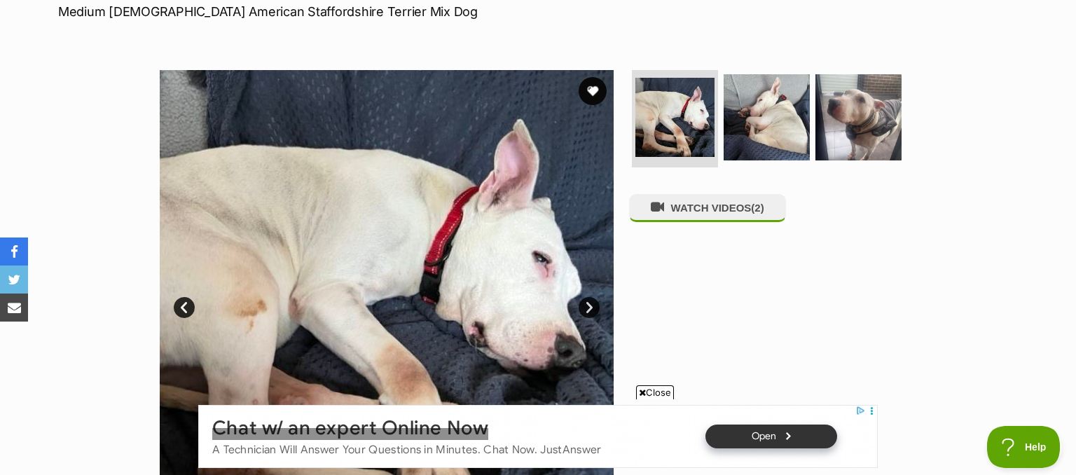
scroll to position [0, 0]
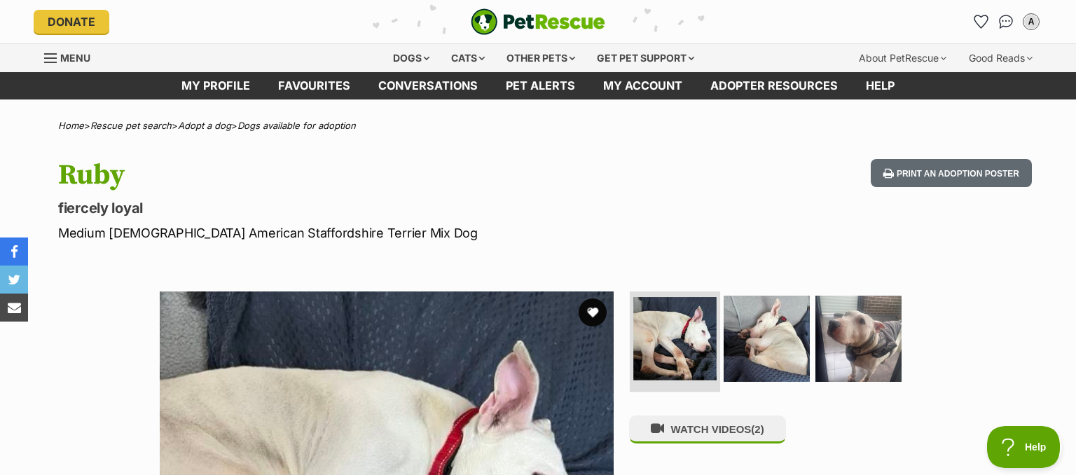
click at [677, 338] on img at bounding box center [674, 338] width 83 height 83
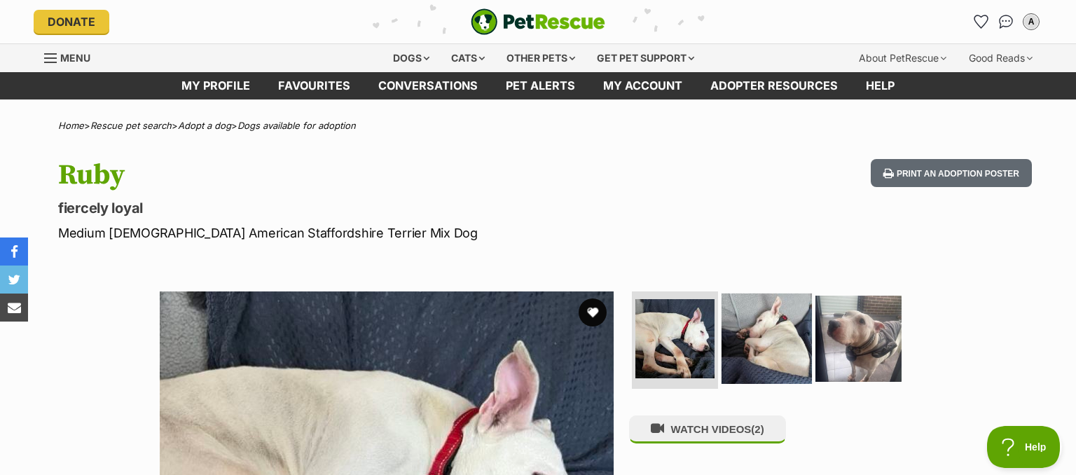
click at [755, 334] on img at bounding box center [767, 338] width 90 height 90
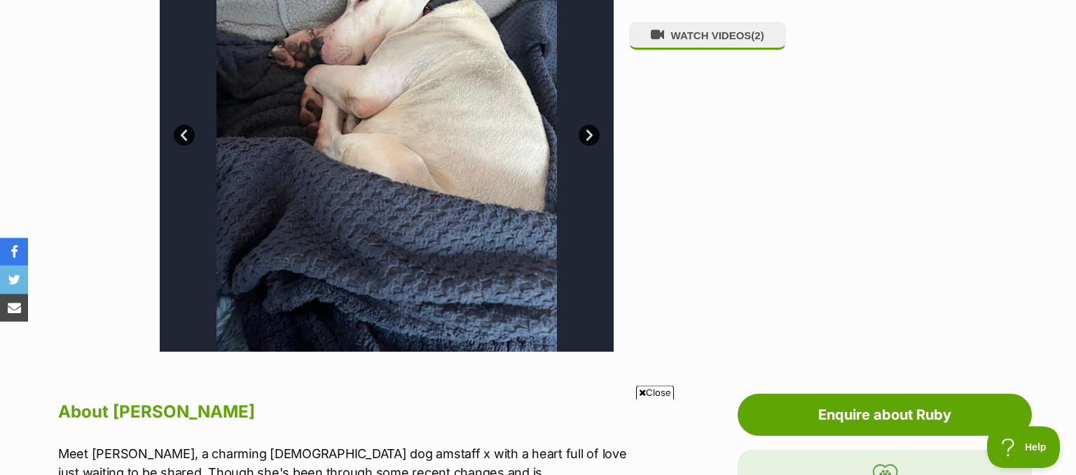
scroll to position [296, 0]
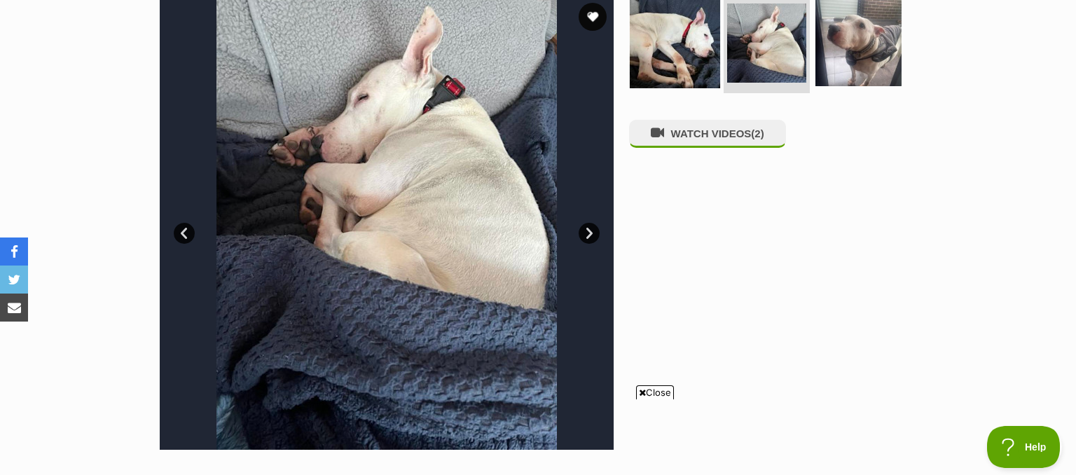
click at [652, 53] on img at bounding box center [675, 42] width 90 height 90
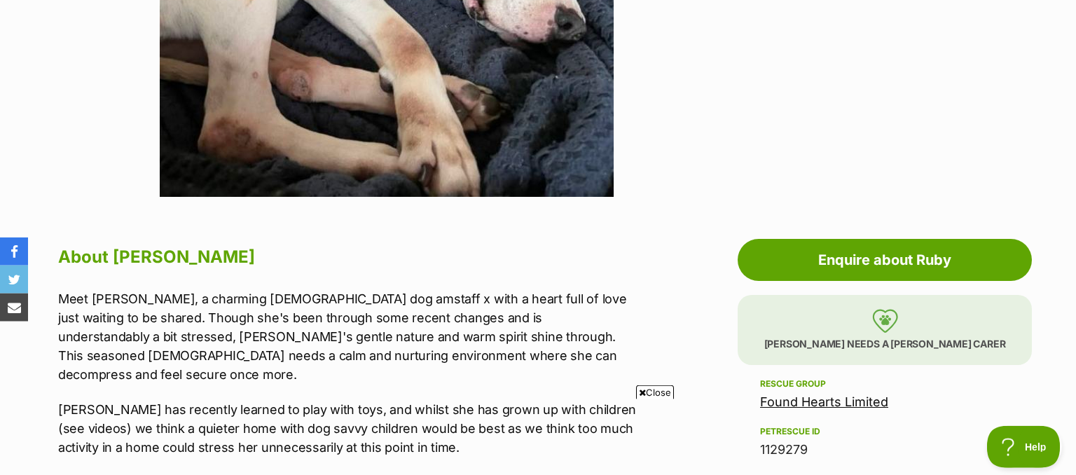
scroll to position [666, 0]
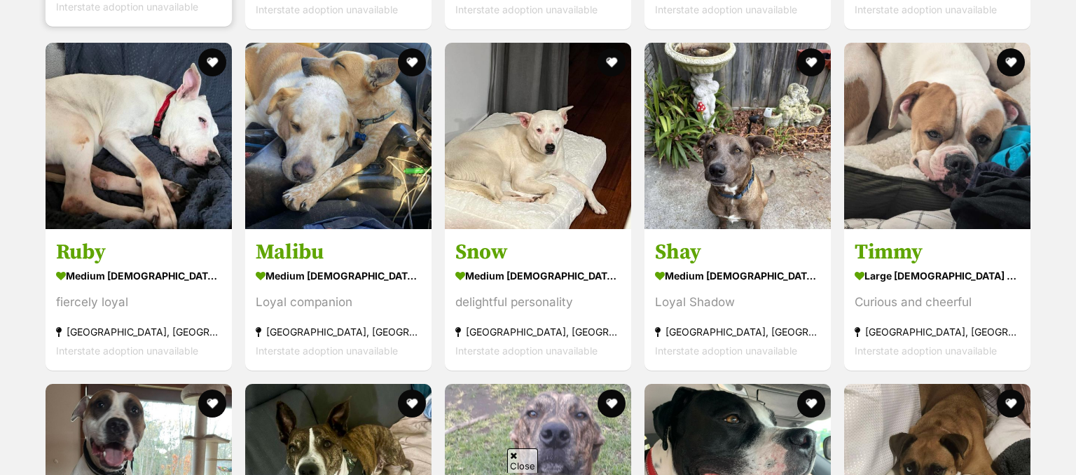
scroll to position [3327, 0]
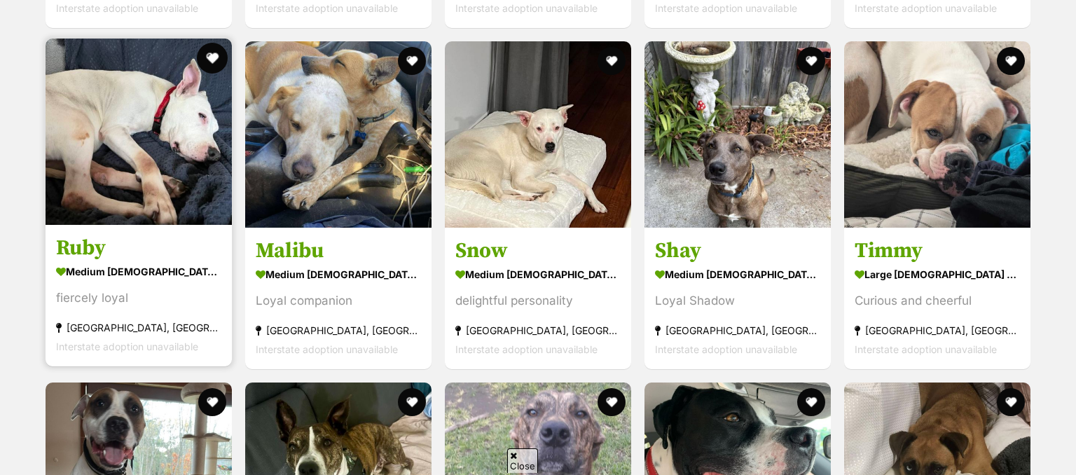
click at [213, 43] on button "favourite" at bounding box center [212, 58] width 31 height 31
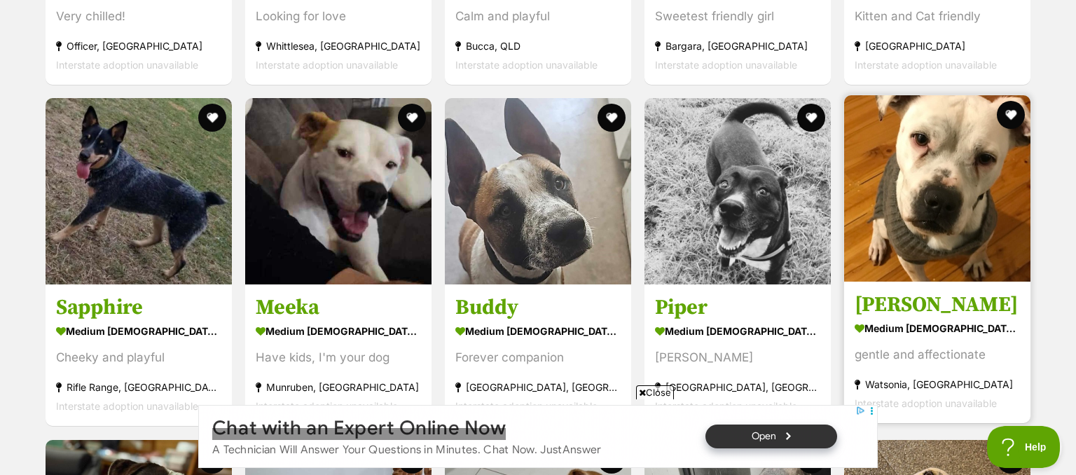
scroll to position [0, 0]
click at [932, 144] on img at bounding box center [937, 188] width 186 height 186
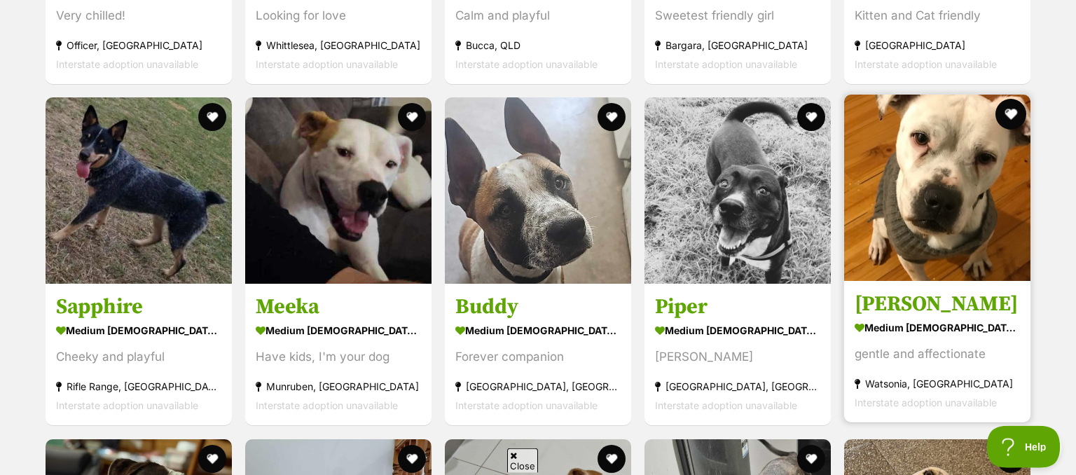
scroll to position [2587, 0]
click at [1008, 100] on button "favourite" at bounding box center [1011, 115] width 31 height 31
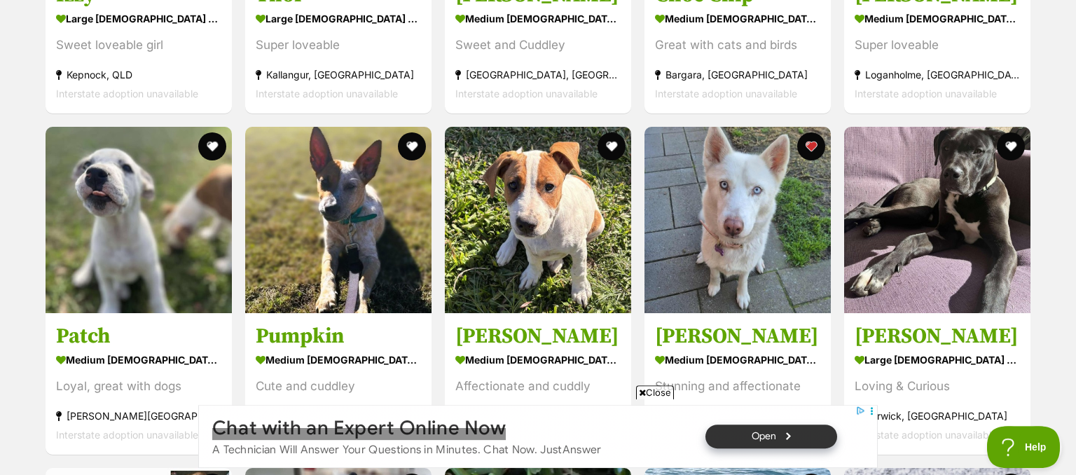
scroll to position [1625, 0]
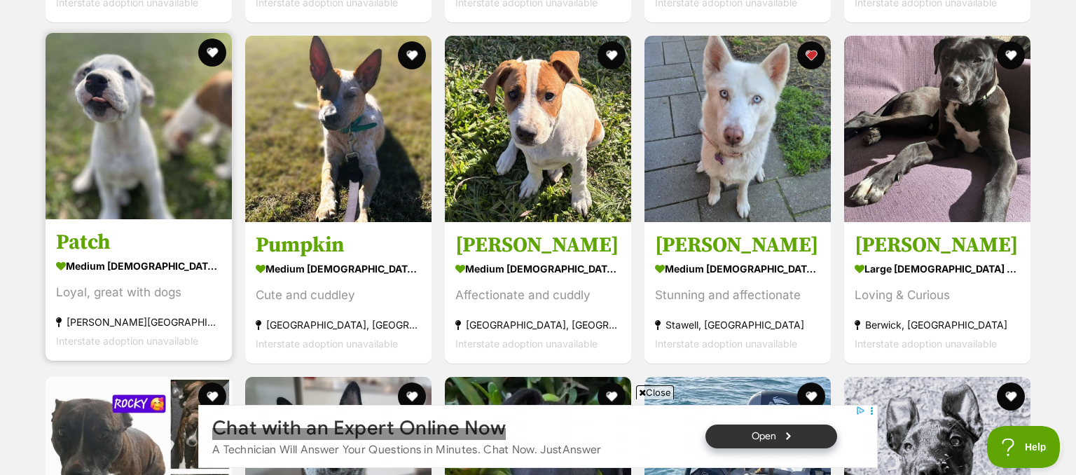
click at [160, 100] on img at bounding box center [139, 126] width 186 height 186
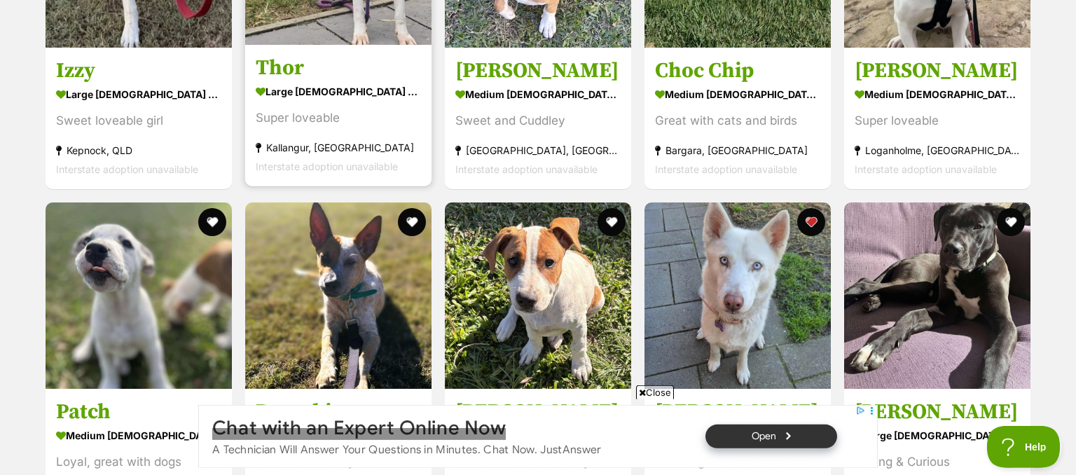
scroll to position [1477, 0]
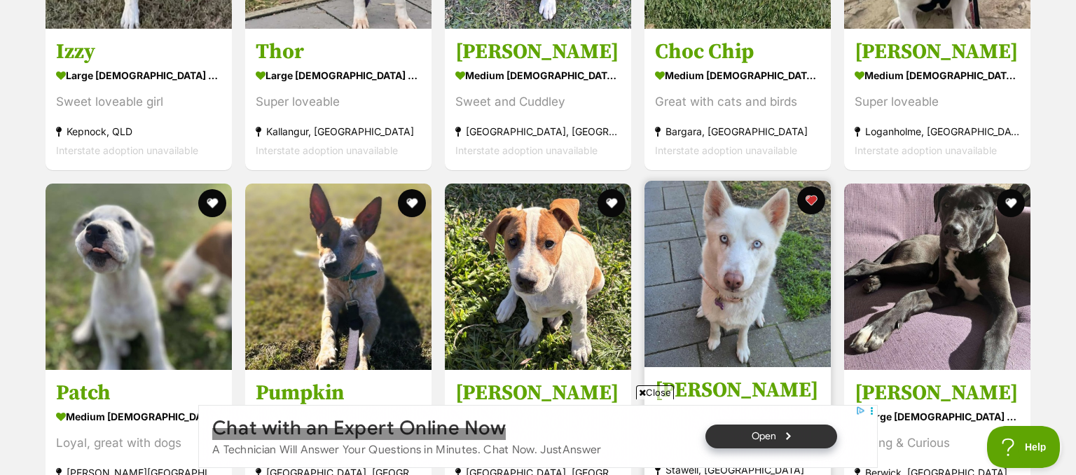
click at [695, 218] on img at bounding box center [738, 274] width 186 height 186
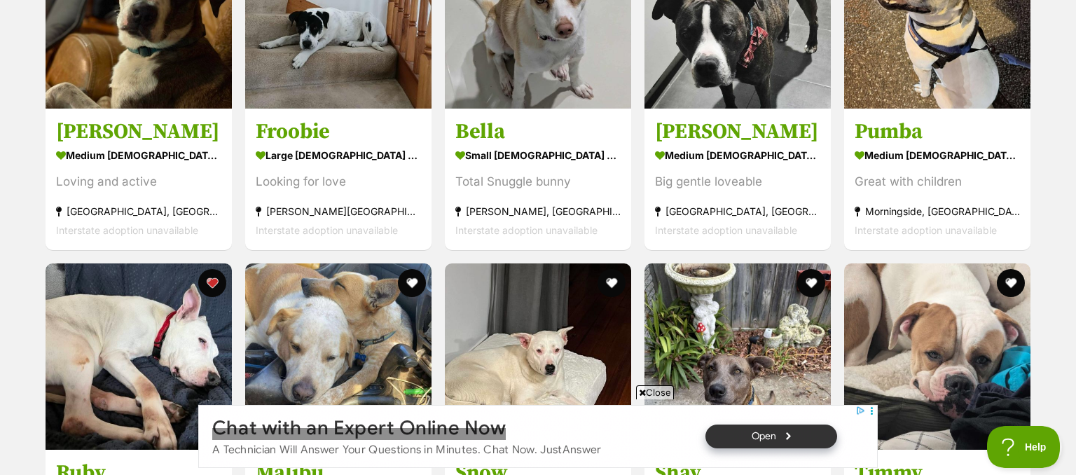
scroll to position [3327, 0]
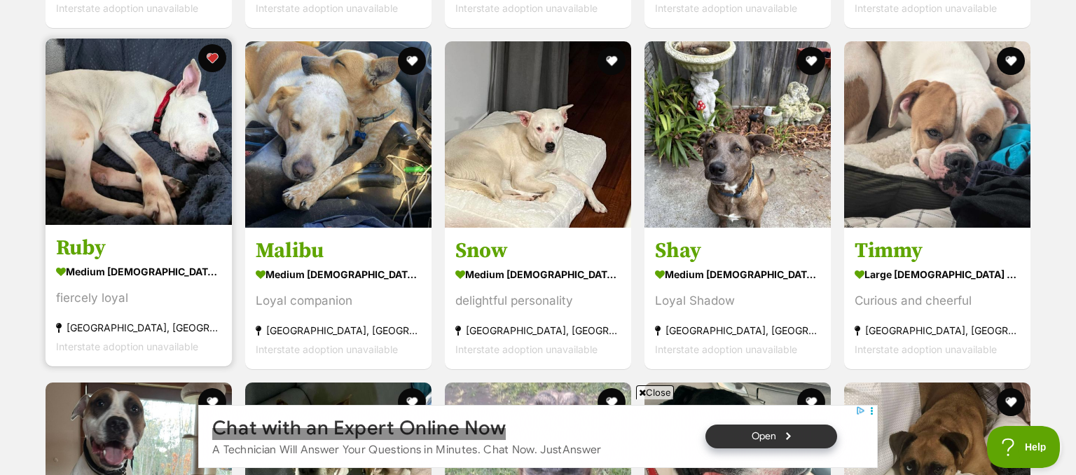
click at [118, 116] on img at bounding box center [139, 132] width 186 height 186
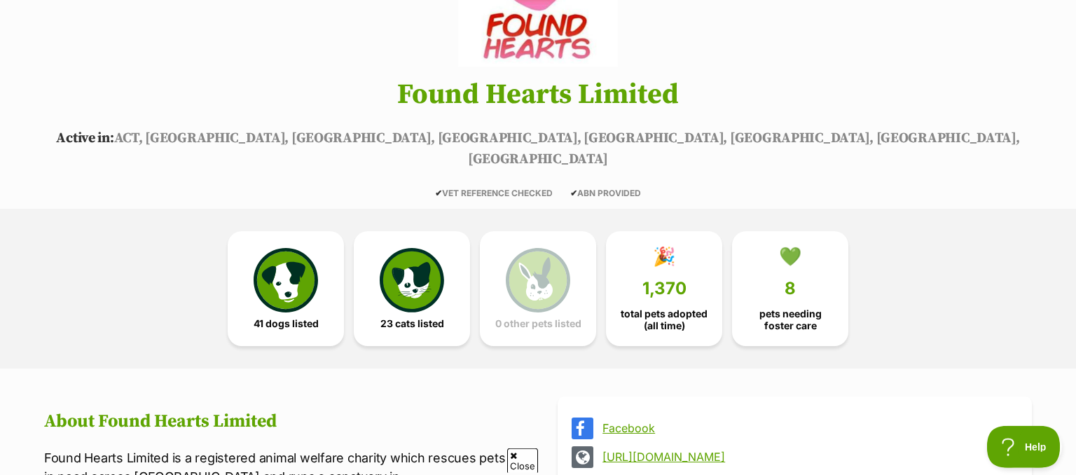
scroll to position [145, 0]
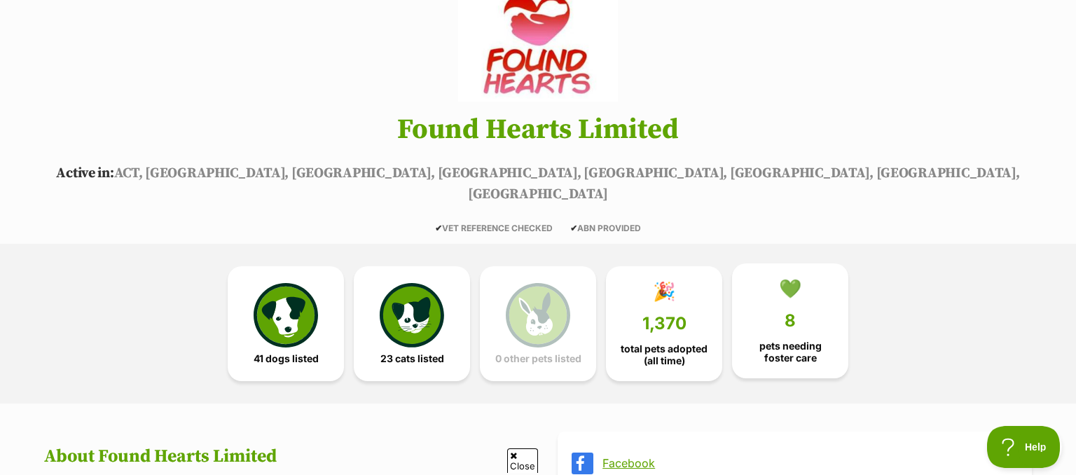
click at [760, 294] on link "💚 8 pets needing foster care" at bounding box center [790, 320] width 116 height 115
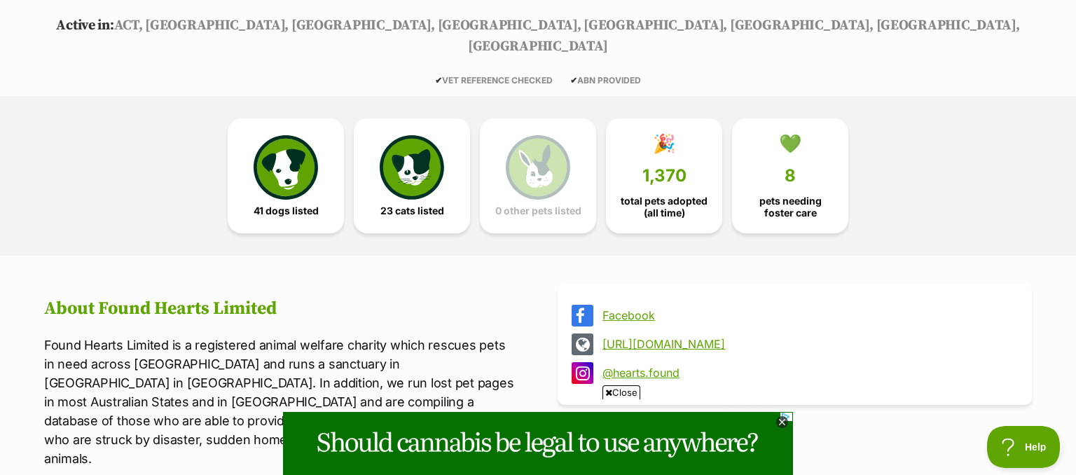
scroll to position [0, 0]
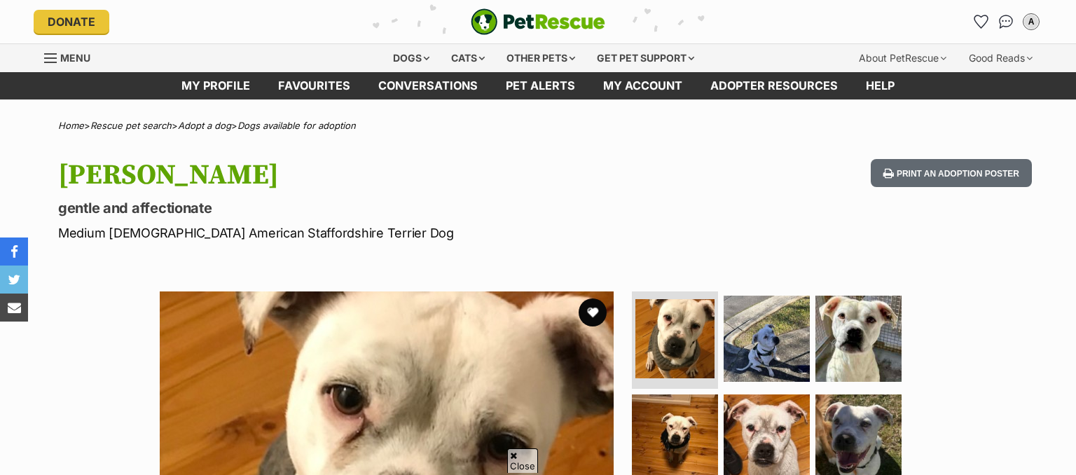
scroll to position [221, 0]
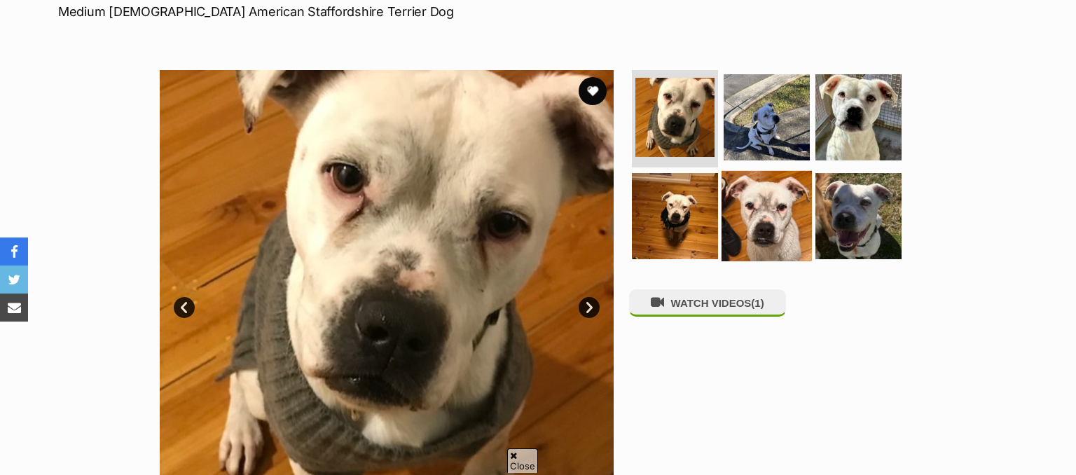
click at [773, 217] on img at bounding box center [767, 216] width 90 height 90
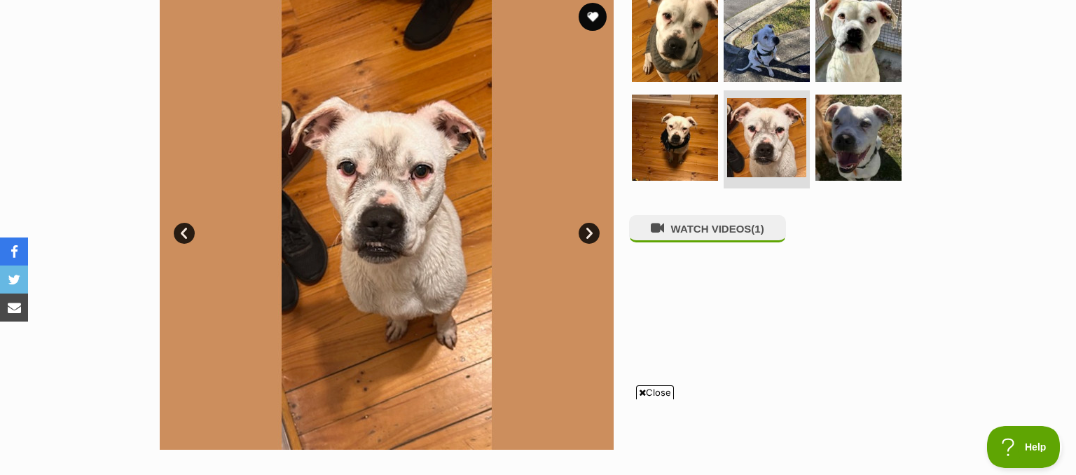
scroll to position [0, 0]
click at [595, 230] on link "Next" at bounding box center [589, 233] width 21 height 21
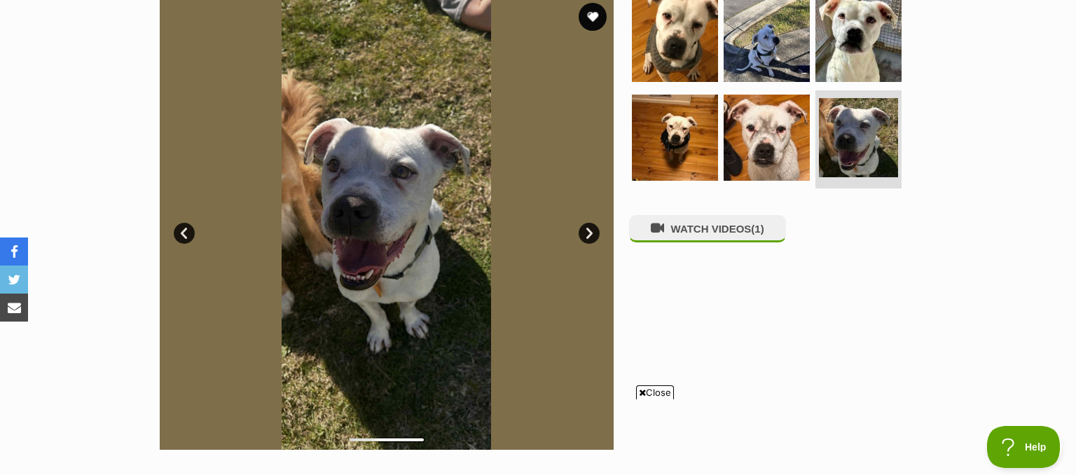
click at [595, 230] on link "Next" at bounding box center [589, 233] width 21 height 21
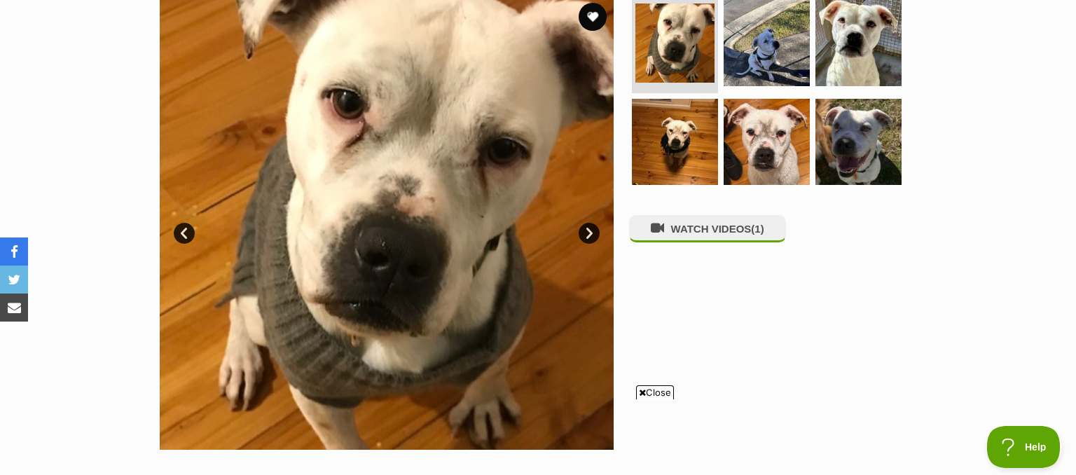
click at [595, 230] on link "Next" at bounding box center [589, 233] width 21 height 21
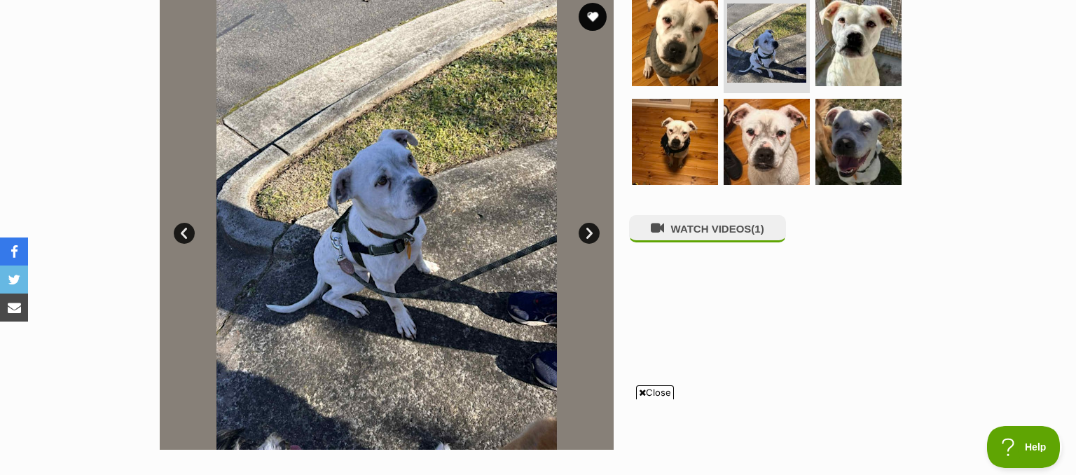
click at [595, 230] on link "Next" at bounding box center [589, 233] width 21 height 21
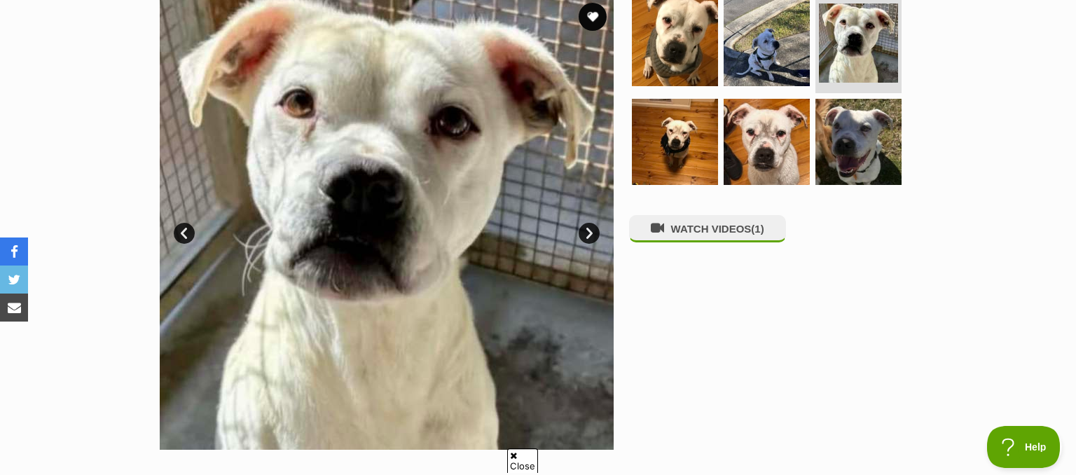
click at [595, 230] on link "Next" at bounding box center [589, 233] width 21 height 21
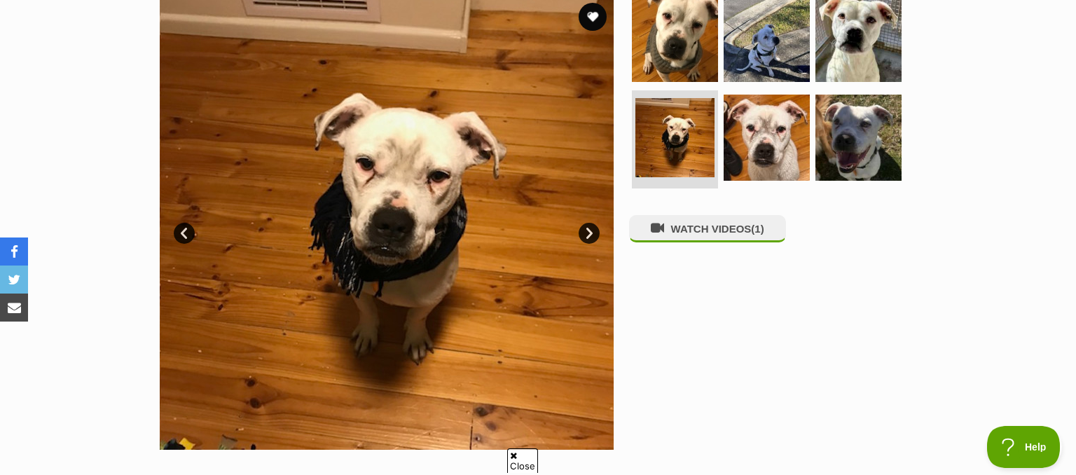
click at [595, 230] on link "Next" at bounding box center [589, 233] width 21 height 21
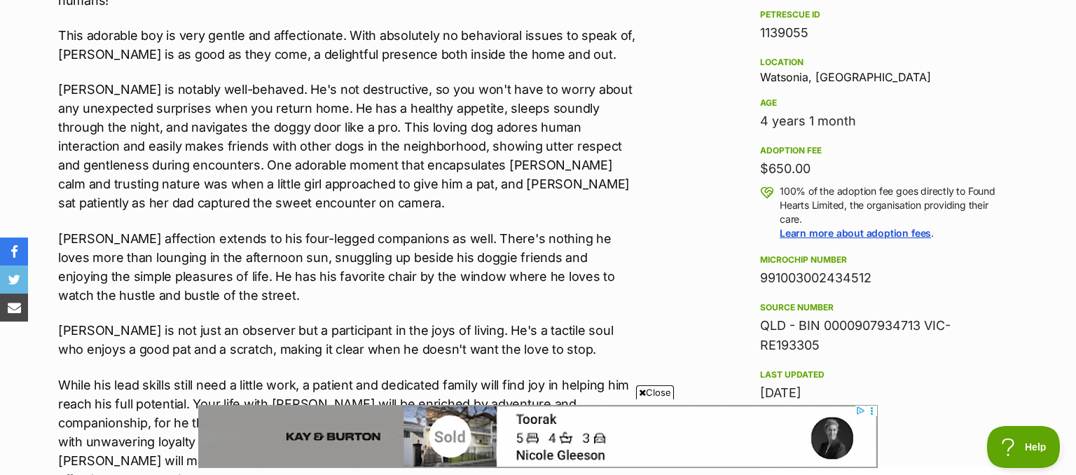
scroll to position [961, 0]
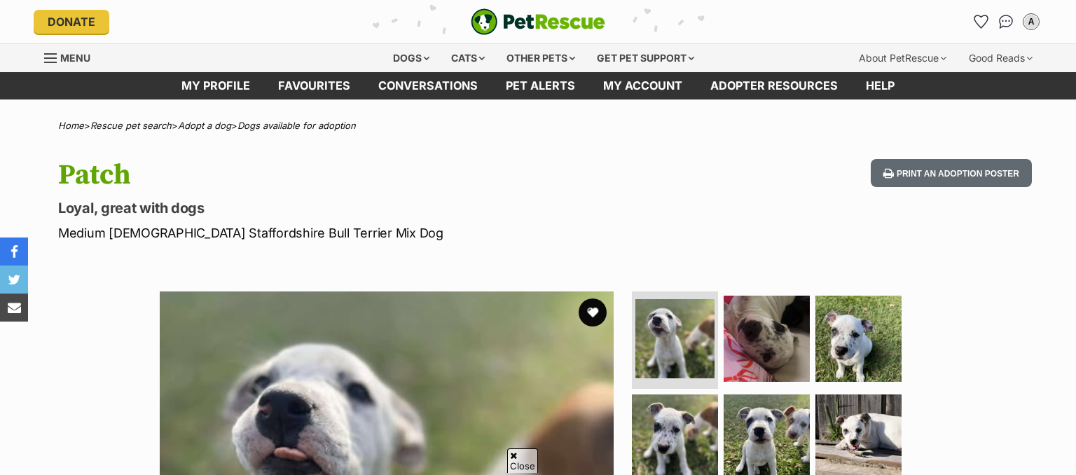
scroll to position [740, 0]
